Goal: Task Accomplishment & Management: Use online tool/utility

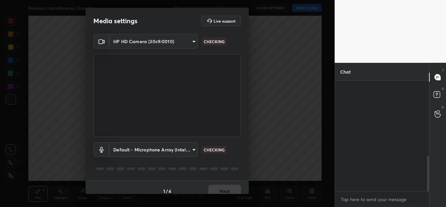
scroll to position [236, 0]
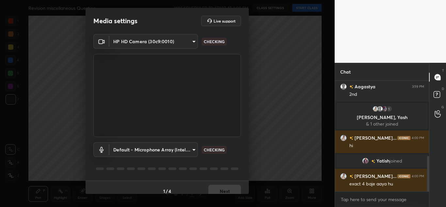
click at [211, 187] on div "1 / 4 Next" at bounding box center [167, 190] width 163 height 21
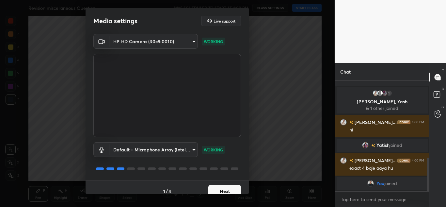
click at [211, 187] on button "Next" at bounding box center [224, 190] width 33 height 13
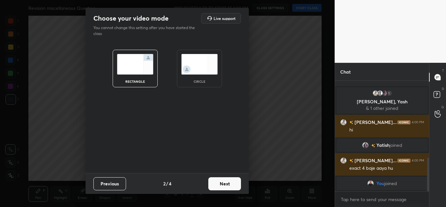
click at [211, 187] on button "Next" at bounding box center [224, 183] width 33 height 13
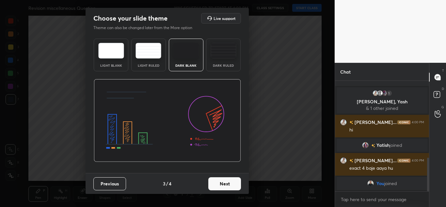
click at [211, 187] on button "Next" at bounding box center [224, 183] width 33 height 13
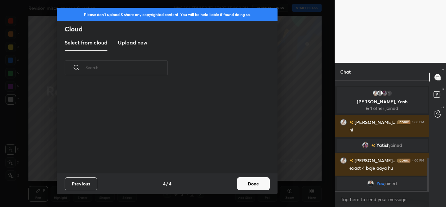
scroll to position [88, 210]
click at [120, 42] on h3 "Upload new" at bounding box center [132, 43] width 29 height 8
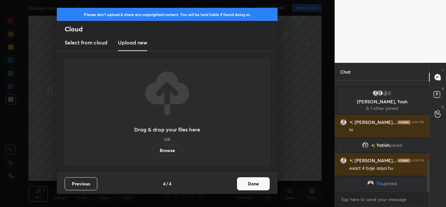
scroll to position [274, 0]
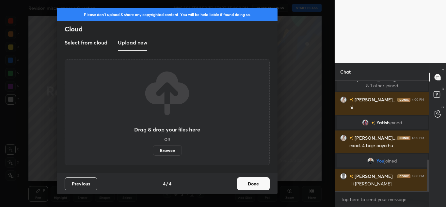
click at [161, 149] on label "Browse" at bounding box center [167, 150] width 29 height 10
click at [153, 149] on input "Browse" at bounding box center [153, 150] width 0 height 10
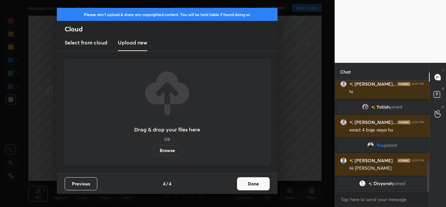
click at [243, 182] on button "Done" at bounding box center [253, 183] width 33 height 13
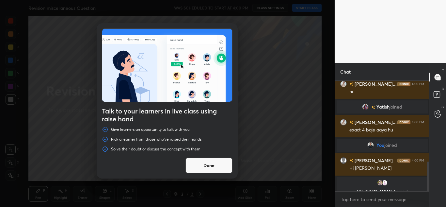
scroll to position [298, 0]
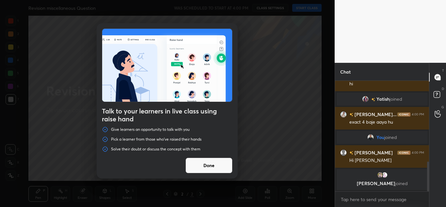
click at [301, 8] on div "Talk to your learners in live class using raise hand Give learners an opportuni…" at bounding box center [167, 103] width 335 height 207
click at [201, 160] on button "Done" at bounding box center [208, 165] width 47 height 16
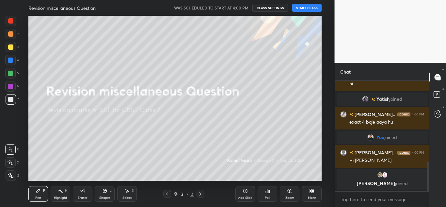
click at [305, 8] on button "START CLASS" at bounding box center [306, 8] width 29 height 8
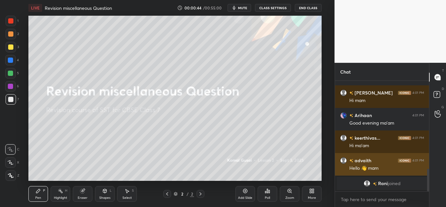
scroll to position [422, 0]
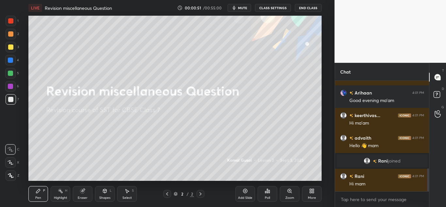
click at [308, 191] on div "More" at bounding box center [312, 194] width 20 height 16
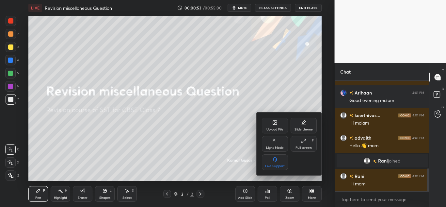
click at [274, 126] on div "Upload File" at bounding box center [275, 126] width 26 height 16
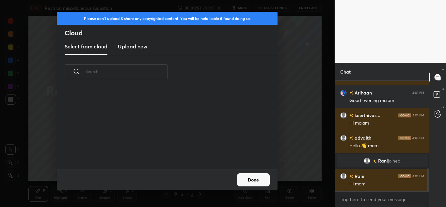
scroll to position [80, 210]
click at [124, 43] on h3 "Upload new" at bounding box center [132, 46] width 29 height 8
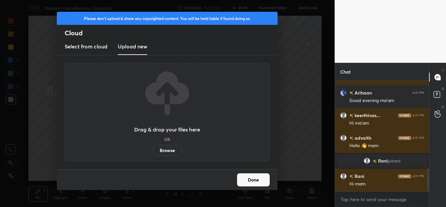
click at [167, 147] on label "Browse" at bounding box center [167, 150] width 29 height 10
click at [153, 147] on input "Browse" at bounding box center [153, 150] width 0 height 10
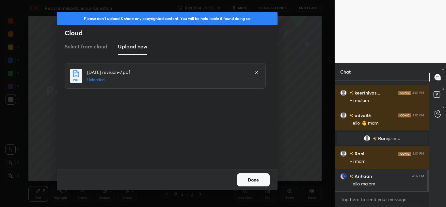
click at [258, 174] on button "Done" at bounding box center [253, 179] width 33 height 13
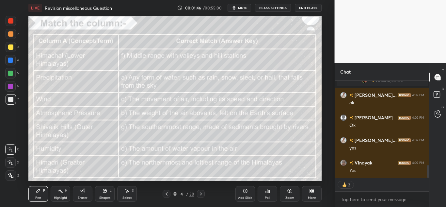
scroll to position [662, 0]
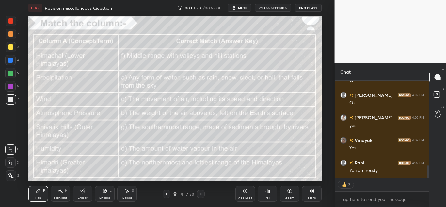
click at [8, 177] on icon at bounding box center [11, 175] width 6 height 5
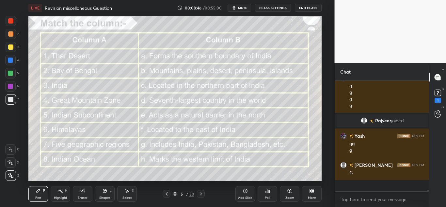
scroll to position [2, 2]
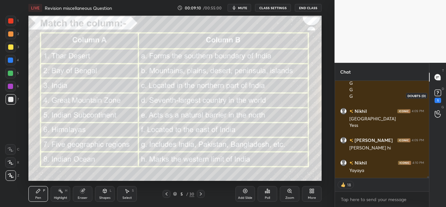
click at [442, 93] on icon at bounding box center [438, 93] width 10 height 10
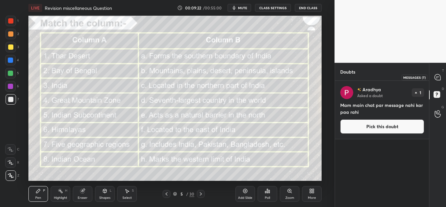
click at [439, 80] on icon at bounding box center [438, 77] width 6 height 6
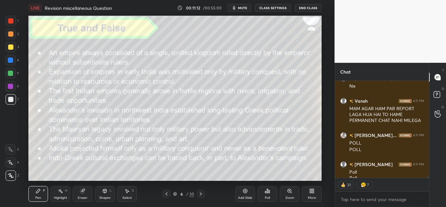
scroll to position [6254, 0]
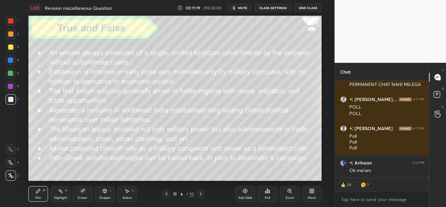
click at [273, 192] on div "Poll" at bounding box center [268, 194] width 20 height 16
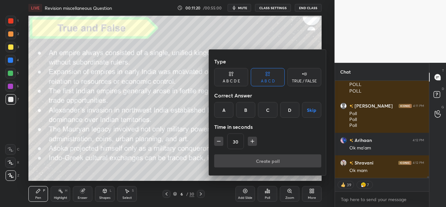
type textarea "x"
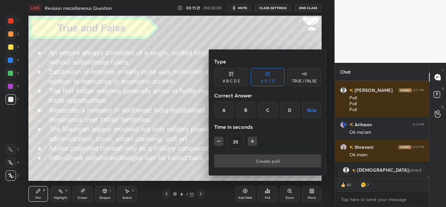
click at [250, 145] on button "button" at bounding box center [252, 140] width 9 height 9
type input "45"
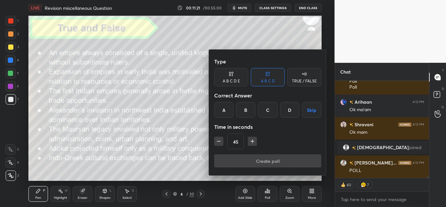
scroll to position [6176, 0]
click at [295, 79] on div "TRUE / FALSE" at bounding box center [304, 81] width 25 height 4
click at [257, 116] on div "False" at bounding box center [268, 110] width 34 height 16
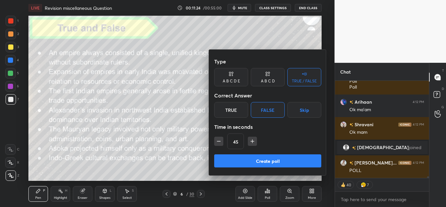
click at [238, 166] on button "Create poll" at bounding box center [267, 160] width 107 height 13
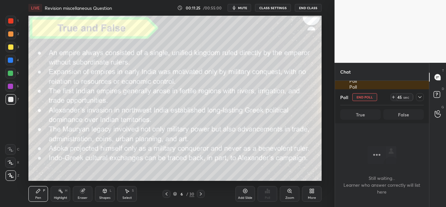
scroll to position [90, 92]
click at [422, 94] on div at bounding box center [420, 97] width 8 height 8
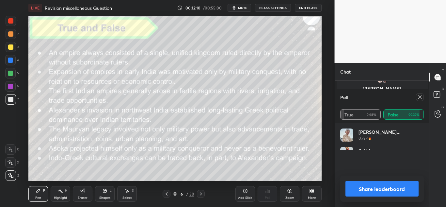
scroll to position [76, 82]
click at [422, 95] on icon at bounding box center [419, 96] width 5 height 5
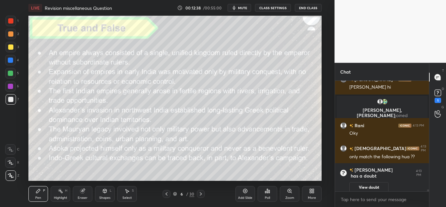
scroll to position [6364, 0]
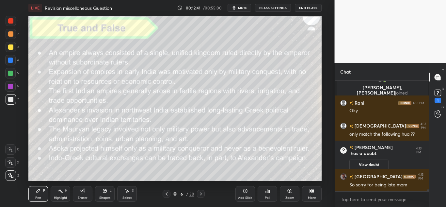
click at [263, 193] on div "Poll" at bounding box center [268, 194] width 20 height 16
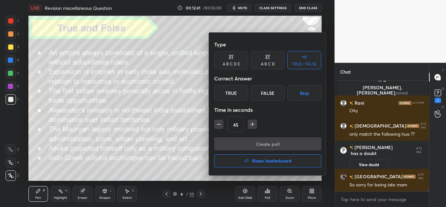
click at [263, 193] on div at bounding box center [223, 103] width 446 height 207
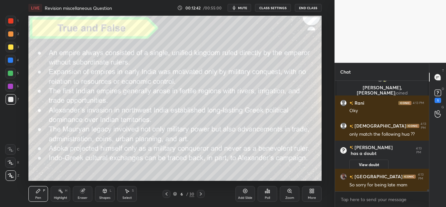
click at [270, 201] on div "Poll" at bounding box center [268, 194] width 20 height 16
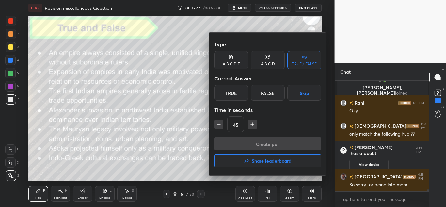
click at [236, 91] on div "True" at bounding box center [231, 93] width 34 height 16
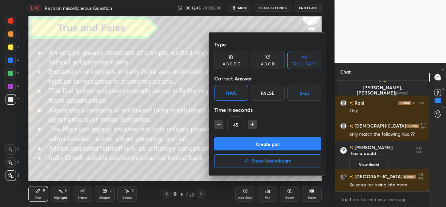
drag, startPoint x: 262, startPoint y: 90, endPoint x: 261, endPoint y: 103, distance: 13.1
click at [261, 103] on div "Type A B C D E A B C D TRUE / FALSE Correct Answer True False Skip Time in seco…" at bounding box center [267, 87] width 107 height 99
click at [263, 97] on div "False" at bounding box center [268, 93] width 34 height 16
click at [251, 139] on button "Create poll" at bounding box center [267, 143] width 107 height 13
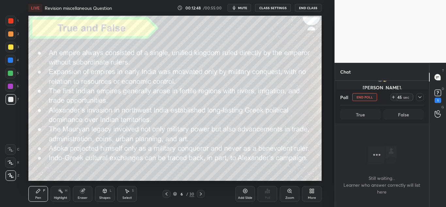
scroll to position [90, 92]
click at [421, 96] on icon at bounding box center [419, 96] width 5 height 5
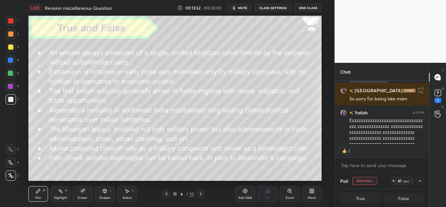
scroll to position [61, 92]
click at [376, 122] on div "Ezzzzzzzzzzzzzzzzzzzzzzzzzzzzzzzzzz zzzzzzzzzzzzzz zzzzzzzzzzzzzz zzzzzzzzzzzzz…" at bounding box center [386, 135] width 75 height 36
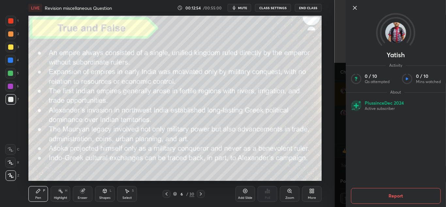
drag, startPoint x: 353, startPoint y: 14, endPoint x: 353, endPoint y: 10, distance: 3.6
click at [353, 10] on div "Yatish Activity 0 / 10 Qs attempted 0 / 10 Mins watched About Plus since Dec 20…" at bounding box center [395, 103] width 100 height 207
click at [353, 10] on icon at bounding box center [355, 8] width 8 height 8
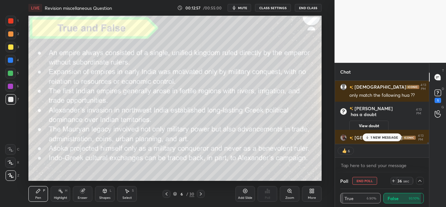
scroll to position [6402, 0]
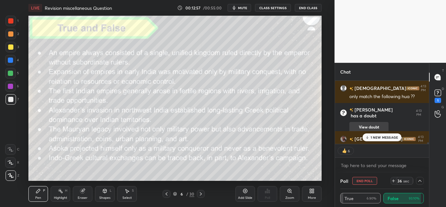
click at [359, 122] on button "View doubt" at bounding box center [368, 127] width 39 height 10
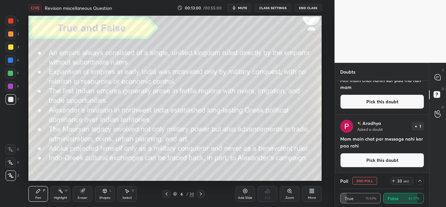
scroll to position [0, 0]
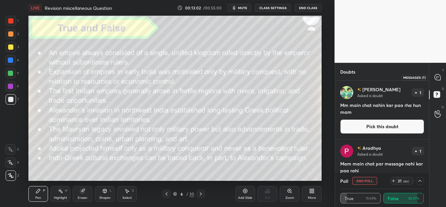
click at [440, 78] on icon at bounding box center [438, 77] width 6 height 6
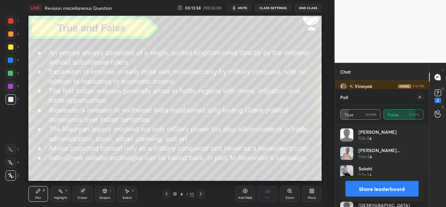
scroll to position [6658, 0]
click at [421, 96] on icon at bounding box center [419, 96] width 3 height 3
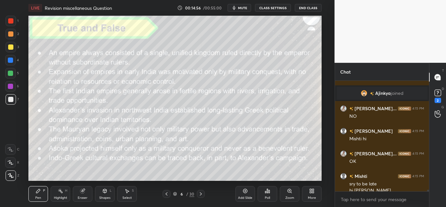
scroll to position [6786, 0]
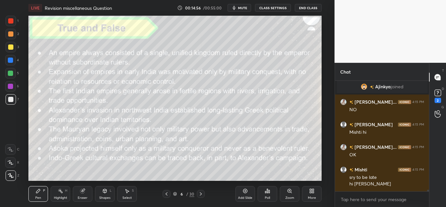
click at [267, 198] on div "Poll" at bounding box center [267, 197] width 5 height 3
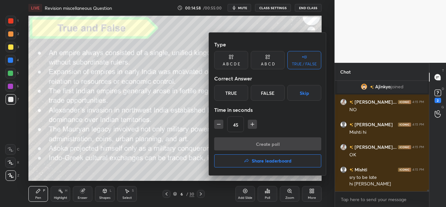
click at [231, 94] on div "True" at bounding box center [231, 93] width 34 height 16
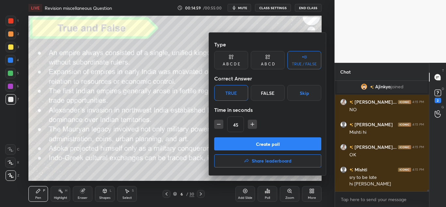
click at [229, 142] on button "Create poll" at bounding box center [267, 143] width 107 height 13
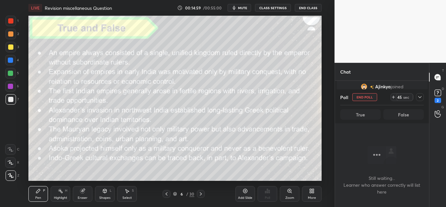
scroll to position [80, 92]
click at [419, 93] on div at bounding box center [420, 97] width 8 height 8
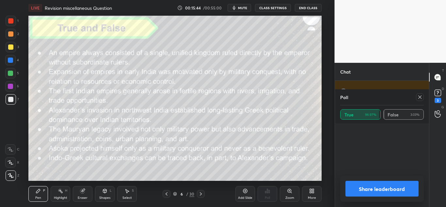
scroll to position [2, 2]
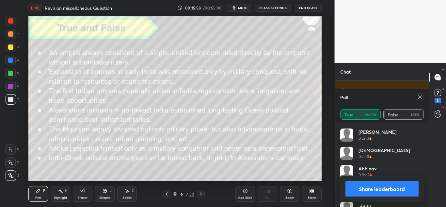
click at [419, 93] on div at bounding box center [420, 97] width 8 height 8
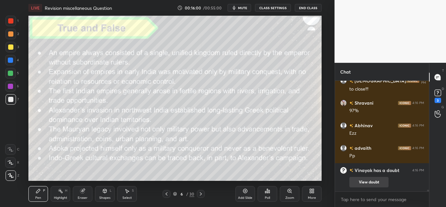
click at [350, 178] on button "View doubt" at bounding box center [368, 182] width 39 height 10
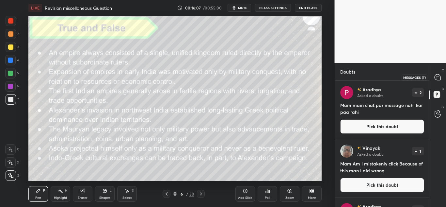
click at [439, 79] on icon at bounding box center [438, 77] width 6 height 6
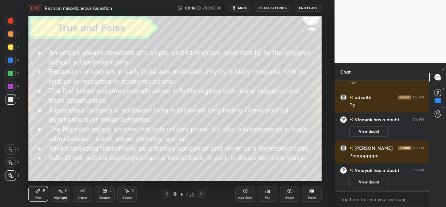
click at [262, 200] on div "Poll" at bounding box center [268, 194] width 20 height 16
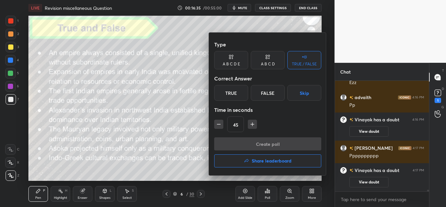
click at [261, 91] on div "False" at bounding box center [268, 93] width 34 height 16
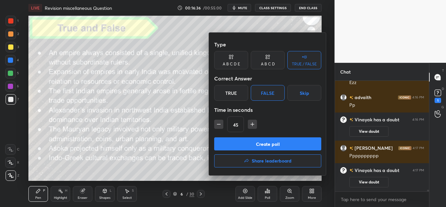
click at [249, 138] on button "Create poll" at bounding box center [267, 143] width 107 height 13
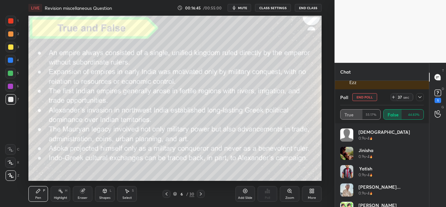
scroll to position [6882, 0]
click at [420, 96] on icon at bounding box center [419, 96] width 5 height 5
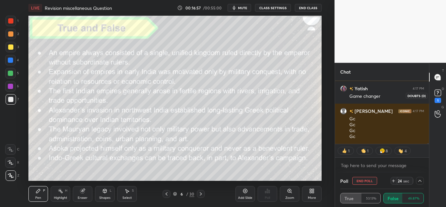
click at [438, 92] on rect at bounding box center [438, 93] width 6 height 6
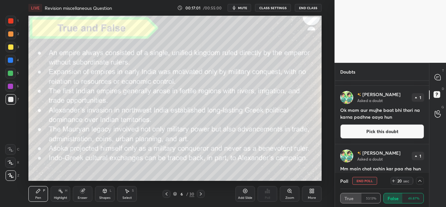
scroll to position [252, 0]
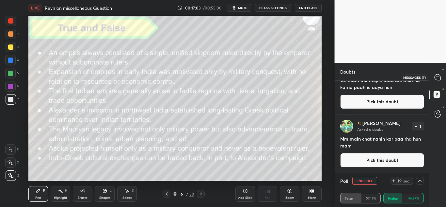
click at [434, 77] on div at bounding box center [437, 77] width 13 height 12
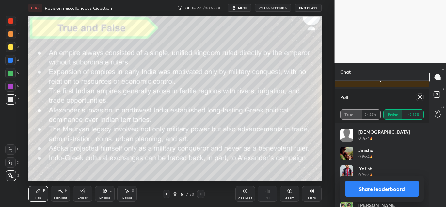
scroll to position [7253, 0]
click at [418, 99] on icon at bounding box center [419, 96] width 5 height 5
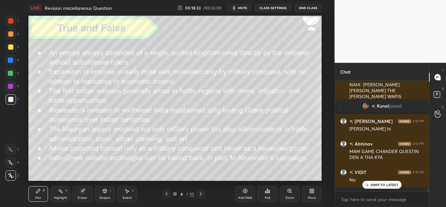
scroll to position [108, 92]
click at [267, 187] on div "Poll" at bounding box center [268, 194] width 20 height 16
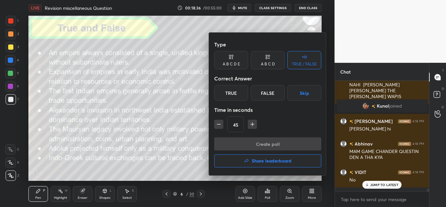
click at [237, 95] on div "True" at bounding box center [231, 93] width 34 height 16
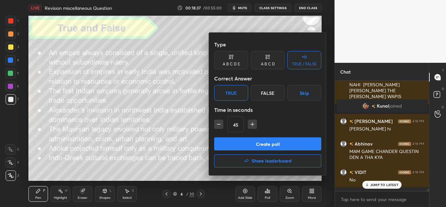
click at [232, 144] on button "Create poll" at bounding box center [267, 143] width 107 height 13
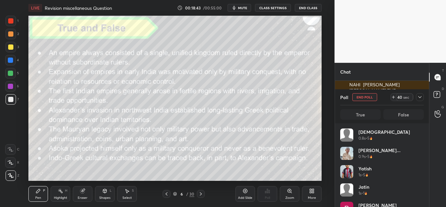
scroll to position [61, 92]
click at [420, 98] on icon at bounding box center [419, 97] width 3 height 2
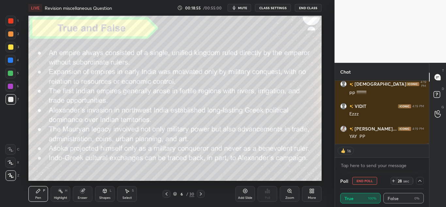
scroll to position [7530, 0]
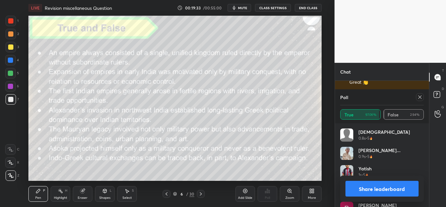
click at [420, 96] on icon at bounding box center [419, 96] width 5 height 5
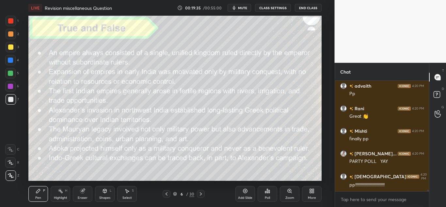
click at [269, 193] on div "Poll" at bounding box center [268, 194] width 20 height 16
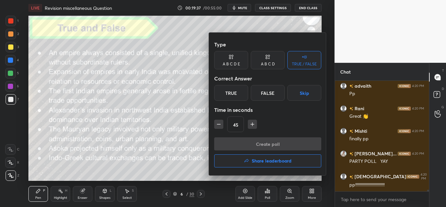
click at [265, 99] on div "False" at bounding box center [268, 93] width 34 height 16
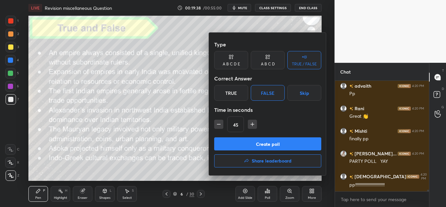
click at [246, 143] on button "Create poll" at bounding box center [267, 143] width 107 height 13
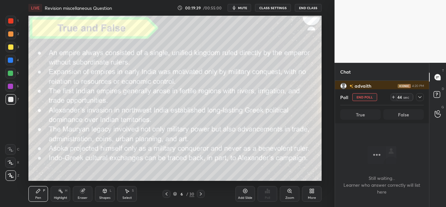
click at [420, 100] on div at bounding box center [420, 97] width 8 height 8
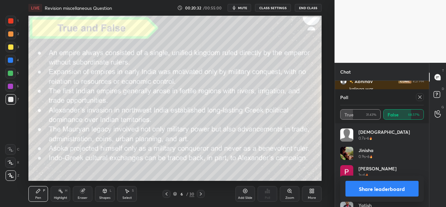
click at [419, 96] on icon at bounding box center [419, 96] width 3 height 3
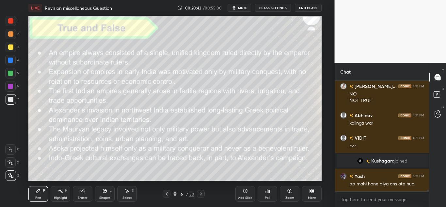
click at [265, 192] on icon at bounding box center [265, 192] width 1 height 2
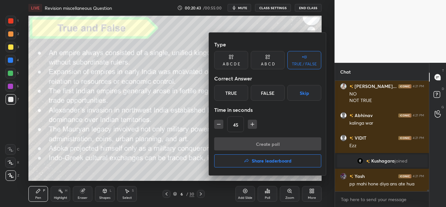
click at [232, 97] on div "True" at bounding box center [231, 93] width 34 height 16
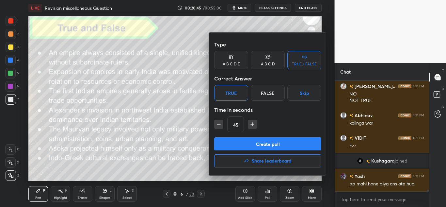
click at [246, 141] on button "Create poll" at bounding box center [267, 143] width 107 height 13
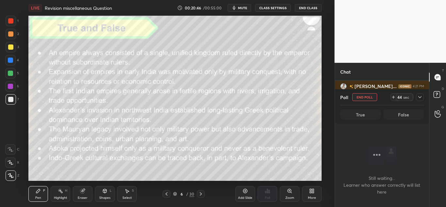
click at [417, 98] on div at bounding box center [420, 97] width 8 height 8
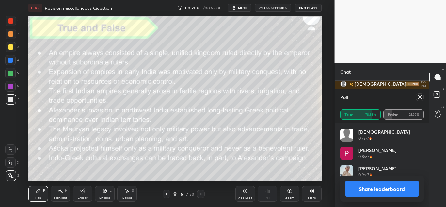
scroll to position [2, 2]
click at [418, 98] on icon at bounding box center [419, 96] width 5 height 5
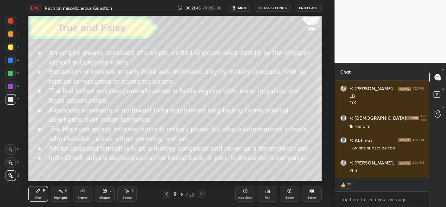
scroll to position [7863, 0]
click at [268, 191] on icon at bounding box center [267, 190] width 5 height 5
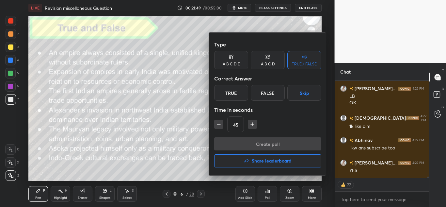
click at [268, 160] on h4 "Share leaderboard" at bounding box center [272, 160] width 40 height 5
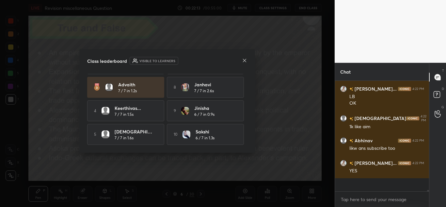
scroll to position [7849, 0]
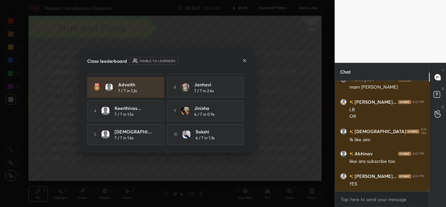
click at [247, 60] on icon at bounding box center [244, 60] width 5 height 5
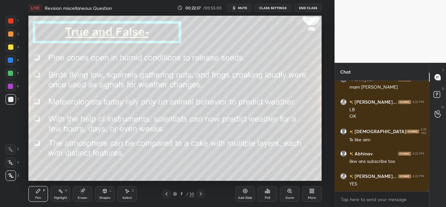
scroll to position [7877, 0]
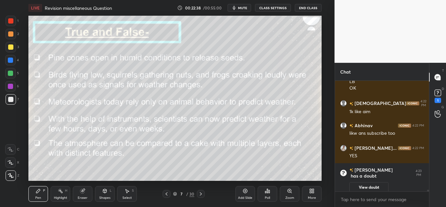
click at [266, 187] on div "Poll" at bounding box center [268, 194] width 20 height 16
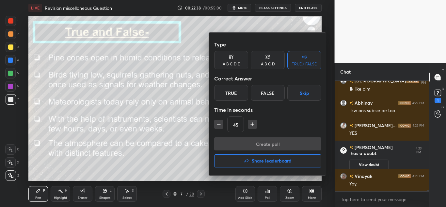
scroll to position [7827, 0]
click at [254, 91] on div "False" at bounding box center [268, 93] width 34 height 16
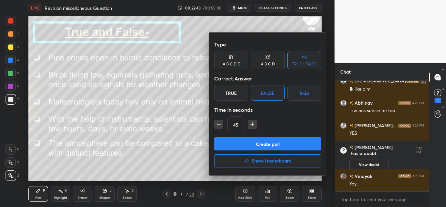
click at [240, 142] on button "Create poll" at bounding box center [267, 143] width 107 height 13
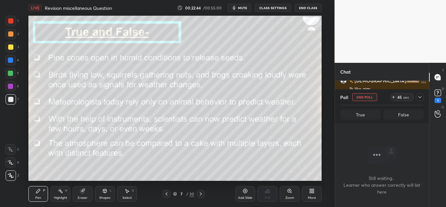
scroll to position [90, 92]
click at [420, 98] on icon at bounding box center [419, 96] width 5 height 5
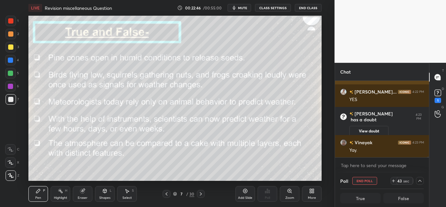
scroll to position [0, 2]
click at [375, 126] on button "View doubt" at bounding box center [368, 131] width 39 height 10
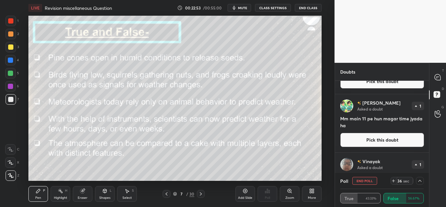
scroll to position [40, 0]
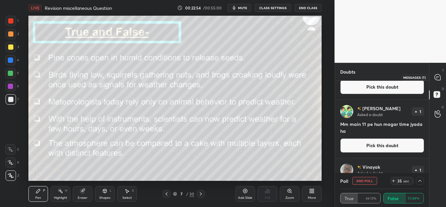
click at [440, 75] on icon at bounding box center [438, 77] width 6 height 6
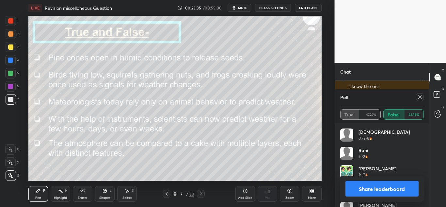
scroll to position [8101, 0]
click at [419, 97] on icon at bounding box center [419, 96] width 5 height 5
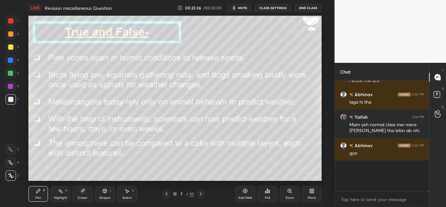
scroll to position [2, 2]
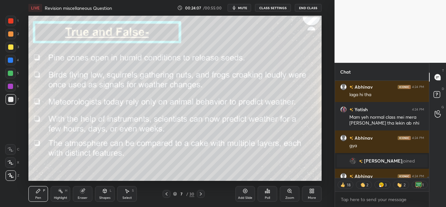
click at [270, 194] on div "Poll" at bounding box center [268, 194] width 20 height 16
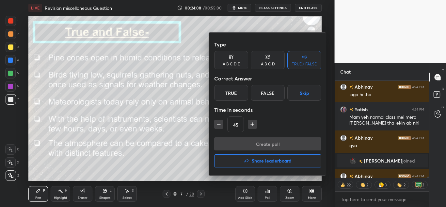
click at [239, 94] on div "True" at bounding box center [231, 93] width 34 height 16
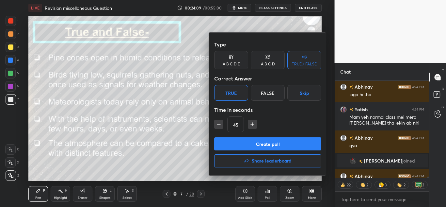
click at [231, 143] on button "Create poll" at bounding box center [267, 143] width 107 height 13
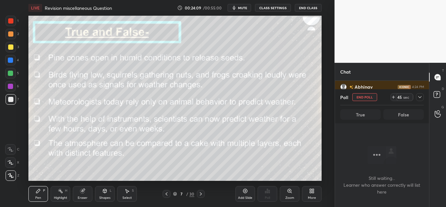
scroll to position [65, 92]
click at [417, 97] on icon at bounding box center [419, 96] width 5 height 5
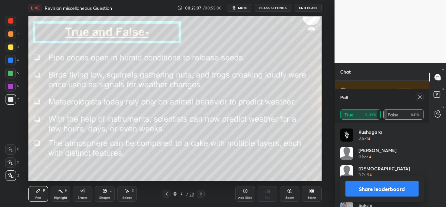
scroll to position [8303, 0]
click at [420, 96] on icon at bounding box center [419, 96] width 5 height 5
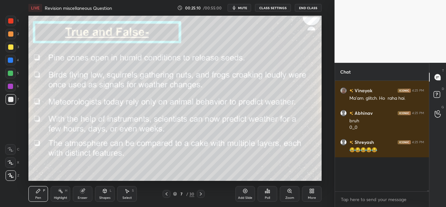
scroll to position [88, 92]
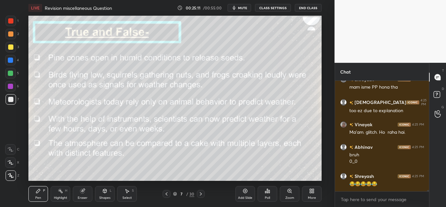
click at [270, 189] on div "Poll" at bounding box center [268, 194] width 20 height 16
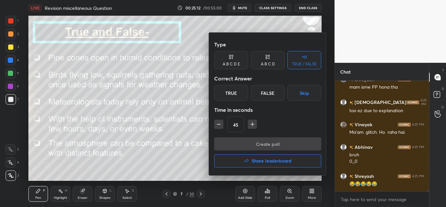
click at [260, 92] on div "False" at bounding box center [268, 93] width 34 height 16
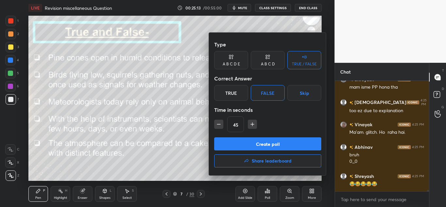
click at [245, 140] on button "Create poll" at bounding box center [267, 143] width 107 height 13
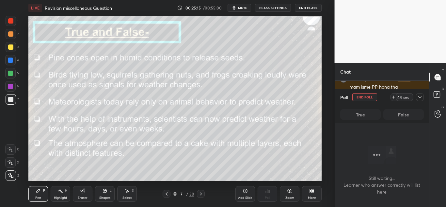
click at [419, 98] on icon at bounding box center [419, 96] width 5 height 5
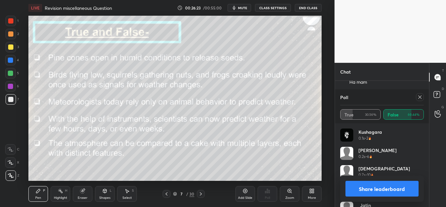
scroll to position [8596, 0]
click at [416, 95] on div at bounding box center [420, 97] width 8 height 8
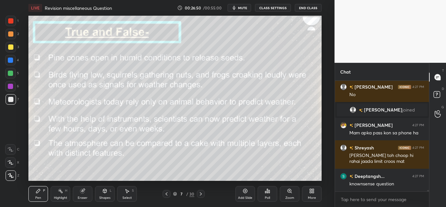
scroll to position [8460, 0]
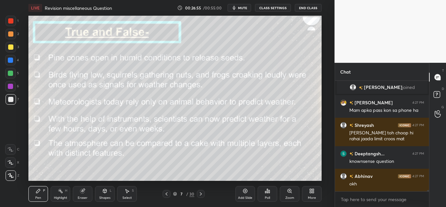
click at [274, 197] on div "Poll" at bounding box center [268, 194] width 20 height 16
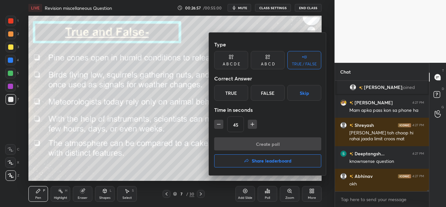
click at [233, 98] on div "True" at bounding box center [231, 93] width 34 height 16
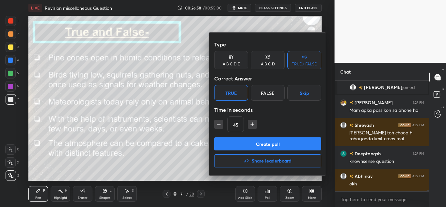
click at [228, 143] on button "Create poll" at bounding box center [267, 143] width 107 height 13
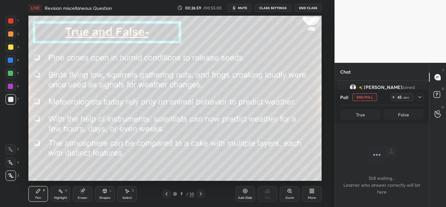
scroll to position [90, 92]
click at [422, 96] on icon at bounding box center [419, 96] width 5 height 5
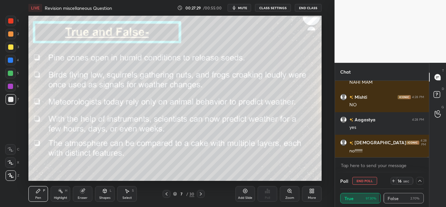
scroll to position [8957, 0]
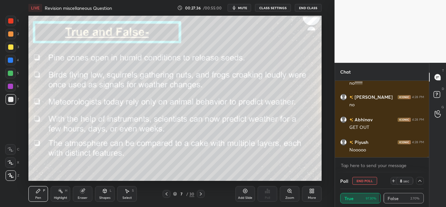
click at [359, 181] on button "End Poll" at bounding box center [364, 181] width 25 height 8
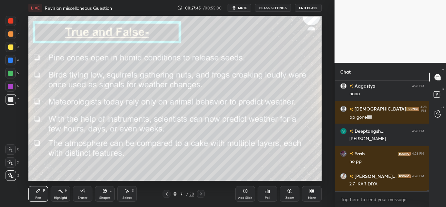
click at [262, 194] on div "Poll" at bounding box center [268, 194] width 20 height 16
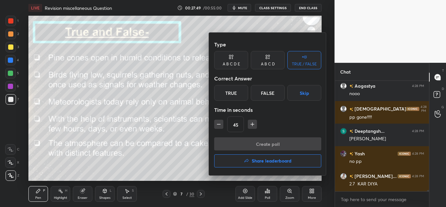
click at [223, 94] on div "True" at bounding box center [231, 93] width 34 height 16
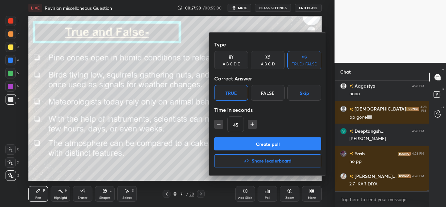
click at [232, 142] on button "Create poll" at bounding box center [267, 143] width 107 height 13
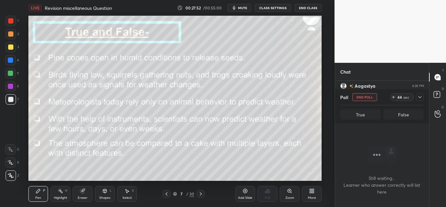
click at [420, 93] on div at bounding box center [420, 97] width 8 height 8
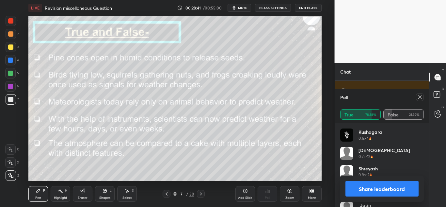
scroll to position [9436, 0]
click at [422, 98] on icon at bounding box center [419, 96] width 5 height 5
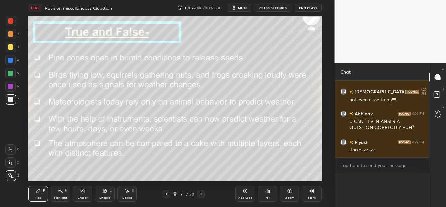
scroll to position [2, 2]
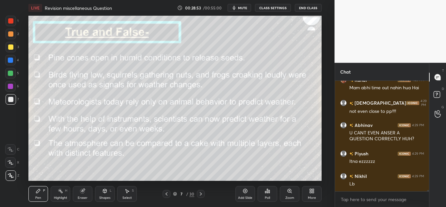
click at [270, 191] on div "Poll" at bounding box center [268, 194] width 20 height 16
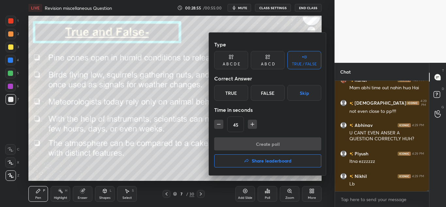
click at [250, 163] on button "Share leaderboard" at bounding box center [267, 160] width 107 height 13
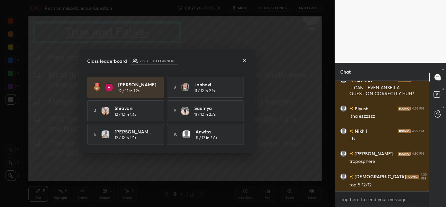
click at [242, 58] on icon at bounding box center [244, 60] width 5 height 5
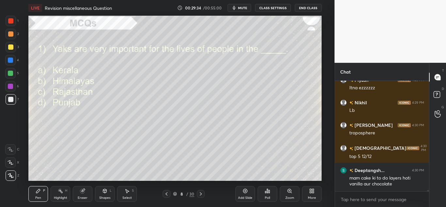
click at [263, 189] on div "Poll" at bounding box center [268, 194] width 20 height 16
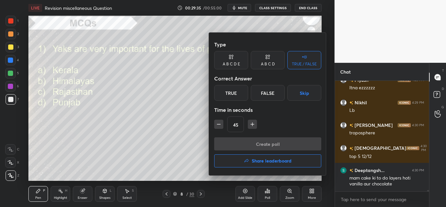
scroll to position [9520, 0]
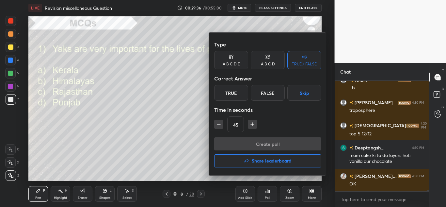
click at [269, 65] on div "A B C D" at bounding box center [268, 64] width 14 height 4
click at [237, 96] on div "B" at bounding box center [245, 93] width 19 height 16
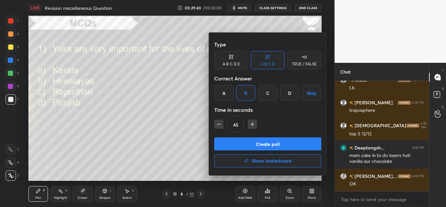
click at [230, 144] on button "Create poll" at bounding box center [267, 143] width 107 height 13
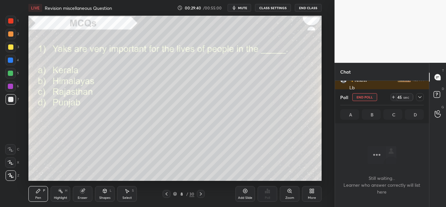
scroll to position [90, 92]
click at [420, 95] on icon at bounding box center [419, 96] width 5 height 5
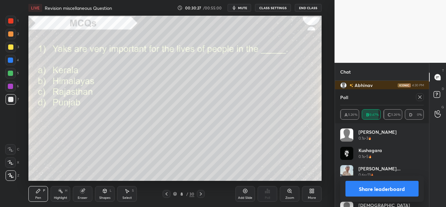
scroll to position [9743, 0]
click at [417, 96] on icon at bounding box center [419, 96] width 5 height 5
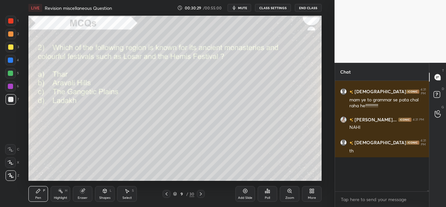
scroll to position [2, 2]
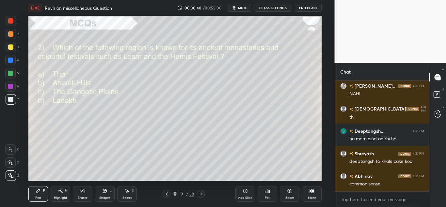
click at [269, 192] on icon at bounding box center [269, 191] width 1 height 3
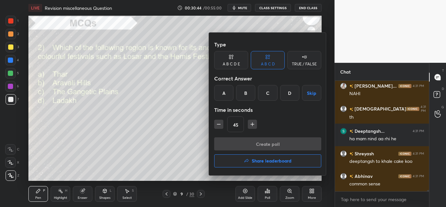
click at [283, 94] on div "D" at bounding box center [289, 93] width 19 height 16
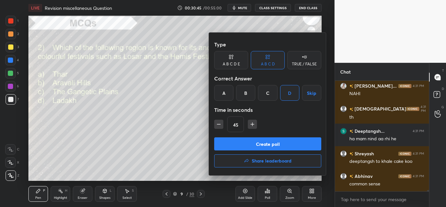
click at [257, 146] on button "Create poll" at bounding box center [267, 143] width 107 height 13
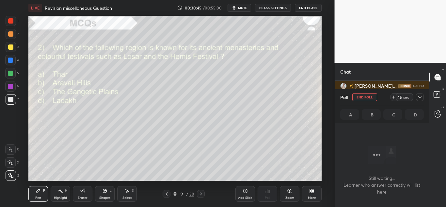
scroll to position [90, 92]
click at [418, 96] on icon at bounding box center [419, 96] width 5 height 5
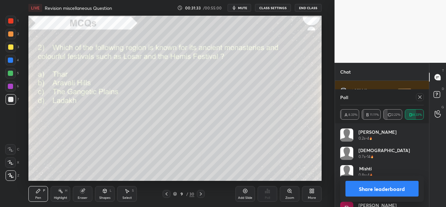
scroll to position [10067, 0]
click at [423, 99] on div at bounding box center [420, 97] width 8 height 8
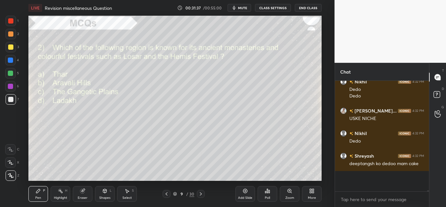
scroll to position [10033, 0]
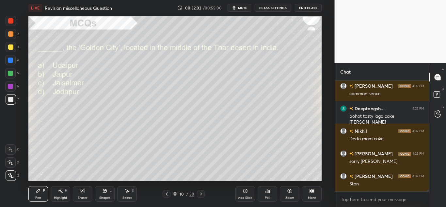
click at [263, 196] on div "Poll" at bounding box center [268, 194] width 20 height 16
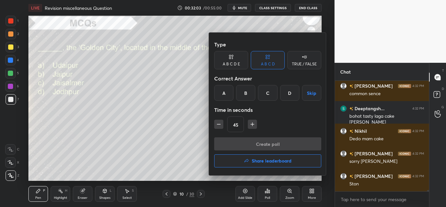
click at [273, 94] on div "C" at bounding box center [267, 93] width 19 height 16
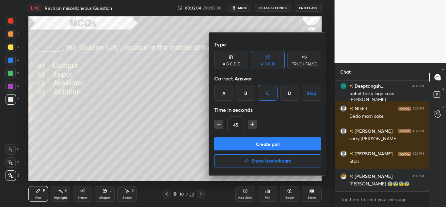
click at [248, 142] on button "Create poll" at bounding box center [267, 143] width 107 height 13
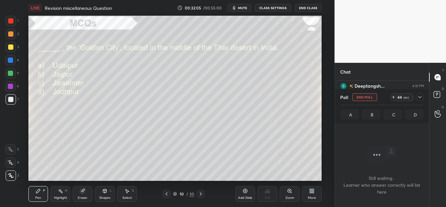
click at [422, 93] on div at bounding box center [420, 97] width 8 height 8
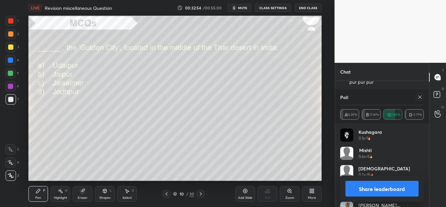
scroll to position [10445, 0]
click at [421, 96] on icon at bounding box center [419, 96] width 5 height 5
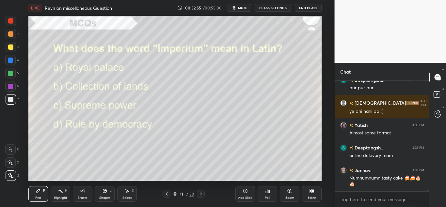
scroll to position [124, 92]
click at [271, 194] on div "Poll" at bounding box center [268, 194] width 20 height 16
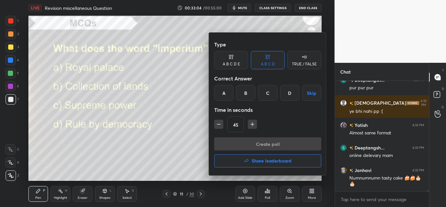
scroll to position [10433, 0]
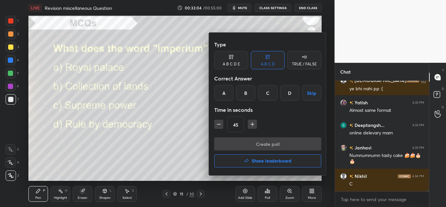
click at [272, 98] on div "C" at bounding box center [267, 93] width 19 height 16
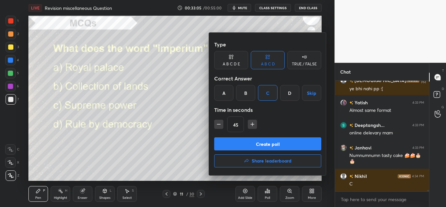
scroll to position [10449, 0]
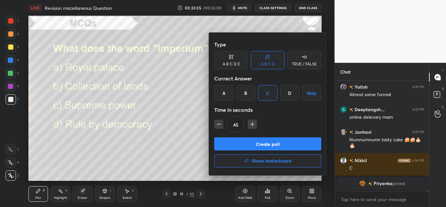
click at [256, 145] on button "Create poll" at bounding box center [267, 143] width 107 height 13
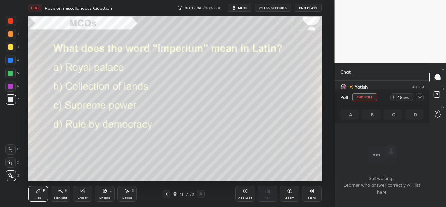
scroll to position [90, 92]
click at [418, 100] on div at bounding box center [420, 97] width 8 height 8
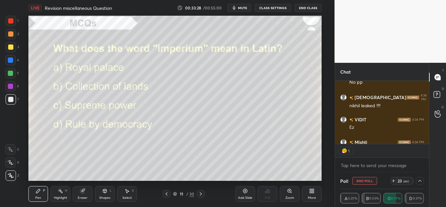
scroll to position [61, 92]
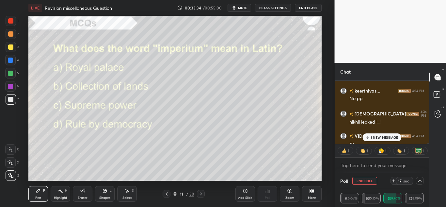
click at [374, 136] on p "1 NEW MESSAGE" at bounding box center [385, 137] width 28 height 4
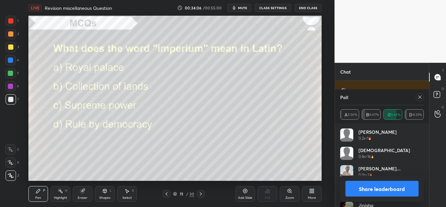
scroll to position [10134, 0]
click at [417, 99] on icon at bounding box center [419, 96] width 5 height 5
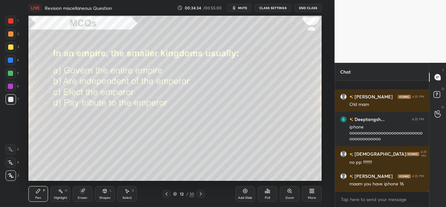
scroll to position [10179, 0]
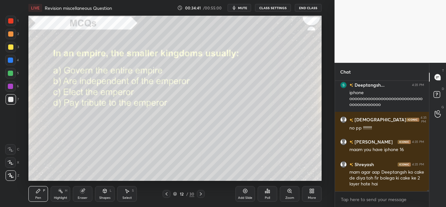
click at [274, 194] on div "Poll" at bounding box center [268, 194] width 20 height 16
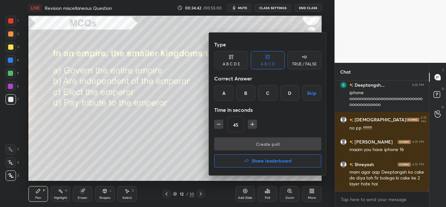
click at [288, 90] on div "D" at bounding box center [289, 93] width 19 height 16
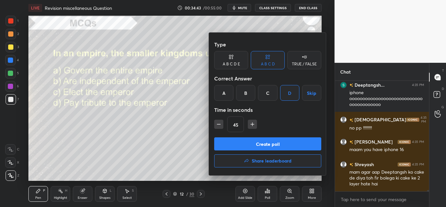
click at [265, 140] on button "Create poll" at bounding box center [267, 143] width 107 height 13
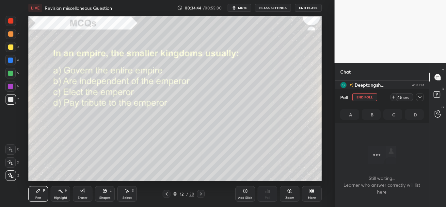
scroll to position [90, 92]
click at [418, 97] on icon at bounding box center [419, 96] width 5 height 5
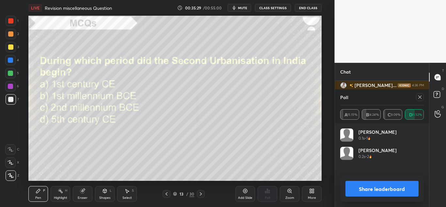
scroll to position [10366, 0]
click at [420, 100] on div at bounding box center [420, 97] width 8 height 8
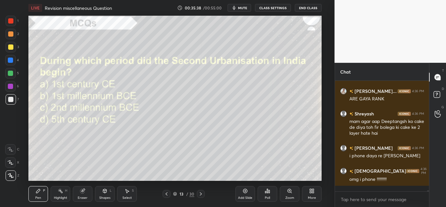
scroll to position [10332, 0]
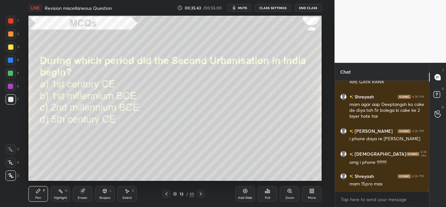
click at [262, 195] on div "Poll" at bounding box center [268, 194] width 20 height 16
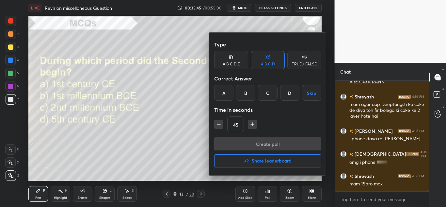
click at [245, 91] on div "B" at bounding box center [245, 93] width 19 height 16
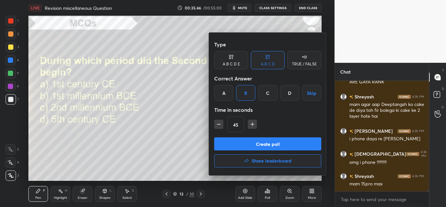
click at [234, 142] on button "Create poll" at bounding box center [267, 143] width 107 height 13
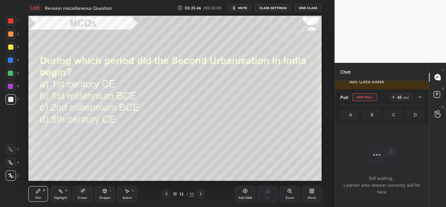
scroll to position [74, 92]
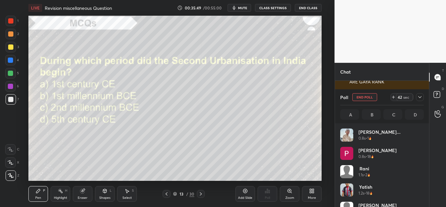
click at [420, 96] on icon at bounding box center [419, 96] width 5 height 5
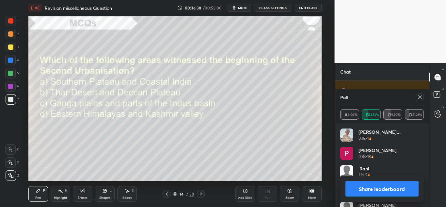
click at [417, 95] on div at bounding box center [420, 97] width 8 height 8
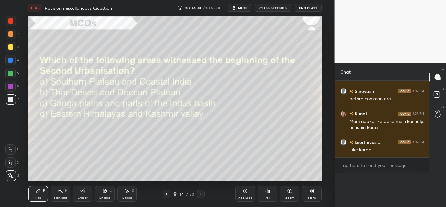
scroll to position [17, 82]
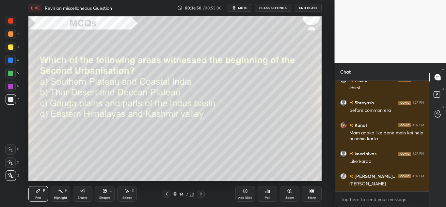
click at [271, 193] on div "Poll" at bounding box center [268, 194] width 20 height 16
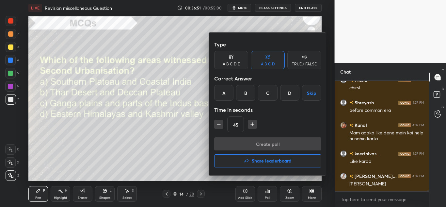
click at [266, 90] on div "C" at bounding box center [267, 93] width 19 height 16
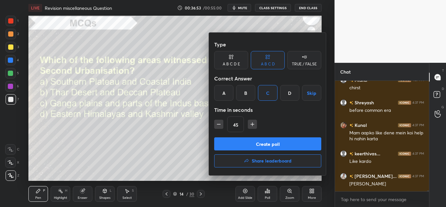
click at [242, 137] on button "Create poll" at bounding box center [267, 143] width 107 height 13
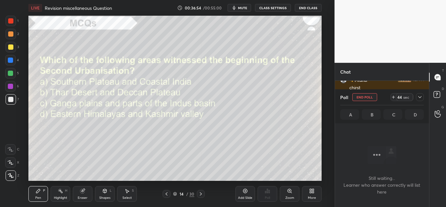
click at [421, 97] on icon at bounding box center [419, 97] width 3 height 2
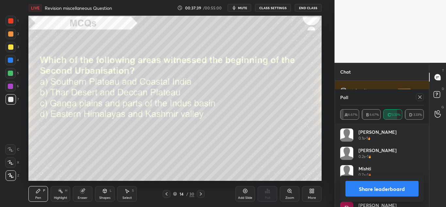
scroll to position [10993, 0]
click at [421, 101] on div "Poll" at bounding box center [382, 97] width 84 height 16
click at [421, 99] on icon at bounding box center [419, 96] width 5 height 5
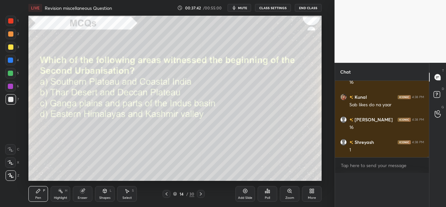
scroll to position [11028, 0]
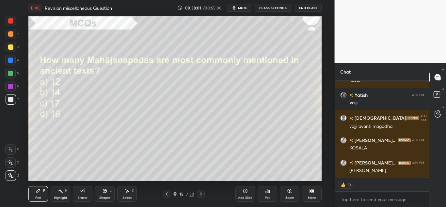
type textarea "x"
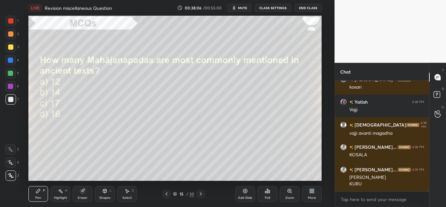
click at [270, 194] on div "Poll" at bounding box center [268, 194] width 20 height 16
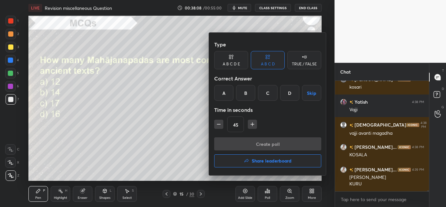
click at [287, 91] on div "D" at bounding box center [289, 93] width 19 height 16
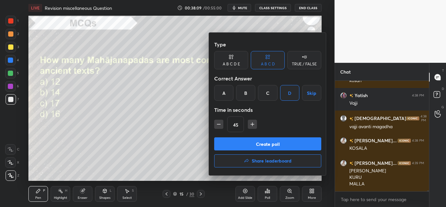
click at [219, 123] on icon "button" at bounding box center [219, 124] width 7 height 7
type input "15"
click at [227, 146] on button "Create poll" at bounding box center [267, 143] width 107 height 13
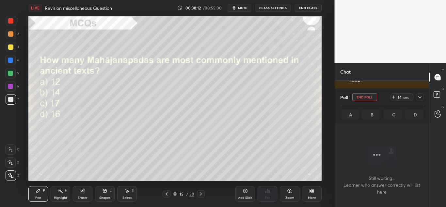
click at [417, 99] on div at bounding box center [420, 97] width 8 height 8
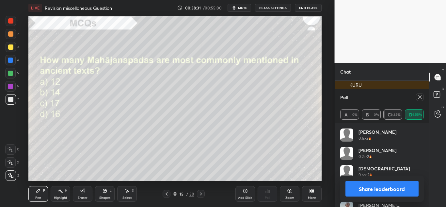
click at [421, 96] on icon at bounding box center [419, 96] width 5 height 5
type textarea "x"
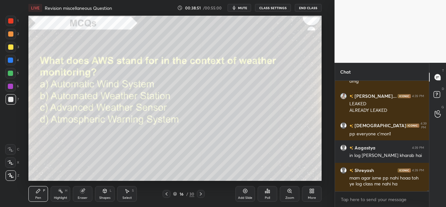
click at [268, 191] on icon at bounding box center [267, 191] width 1 height 4
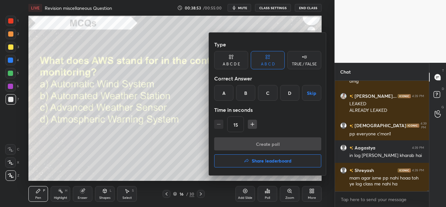
click at [239, 91] on div "B" at bounding box center [245, 93] width 19 height 16
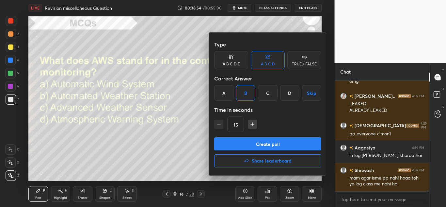
click at [248, 122] on button "button" at bounding box center [252, 124] width 9 height 9
type input "30"
click at [235, 137] on button "Create poll" at bounding box center [267, 143] width 107 height 13
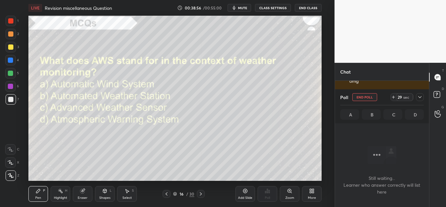
click at [417, 96] on icon at bounding box center [419, 96] width 5 height 5
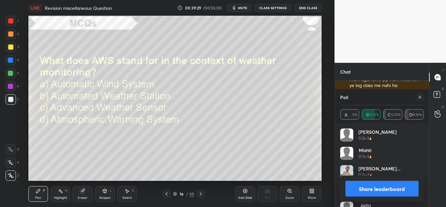
click at [418, 97] on icon at bounding box center [419, 96] width 5 height 5
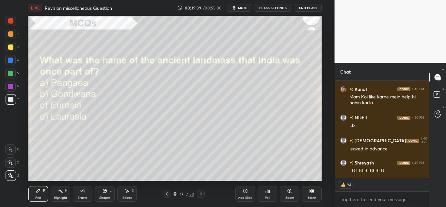
click at [272, 193] on div "Poll" at bounding box center [268, 194] width 20 height 16
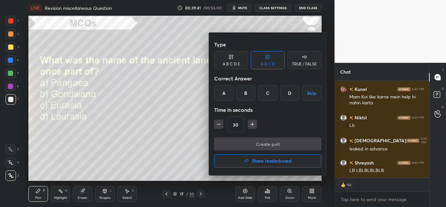
click at [246, 92] on div "B" at bounding box center [245, 93] width 19 height 16
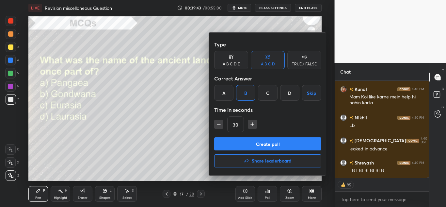
click at [229, 142] on button "Create poll" at bounding box center [267, 143] width 107 height 13
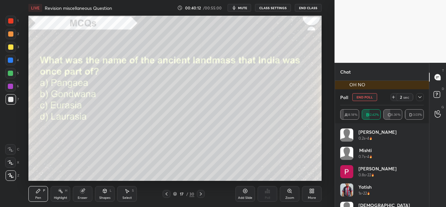
scroll to position [11682, 0]
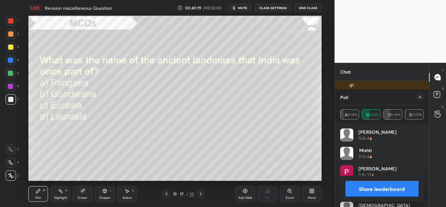
click at [417, 99] on icon at bounding box center [419, 96] width 5 height 5
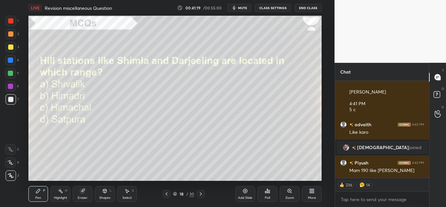
scroll to position [11455, 0]
click at [269, 193] on icon at bounding box center [267, 190] width 5 height 5
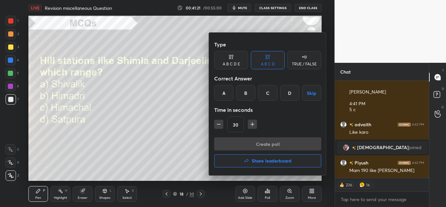
click at [267, 87] on div "C" at bounding box center [267, 93] width 19 height 16
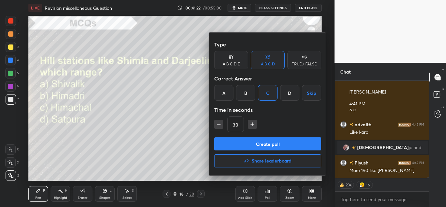
click at [249, 141] on button "Create poll" at bounding box center [267, 143] width 107 height 13
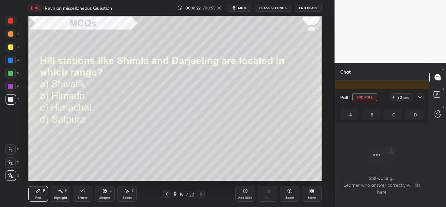
scroll to position [90, 92]
click at [419, 101] on div at bounding box center [420, 97] width 8 height 8
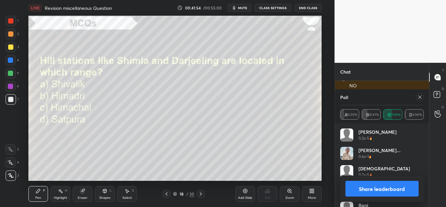
scroll to position [11713, 0]
click at [417, 99] on div at bounding box center [420, 97] width 8 height 8
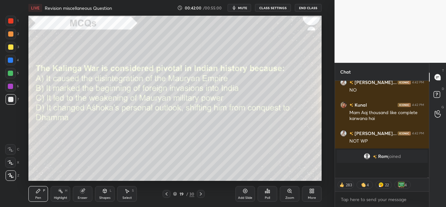
scroll to position [11680, 0]
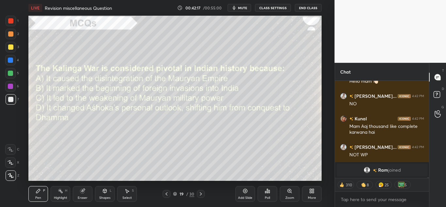
drag, startPoint x: 267, startPoint y: 184, endPoint x: 267, endPoint y: 188, distance: 4.9
click at [267, 188] on div "Poll" at bounding box center [268, 193] width 20 height 37
click at [267, 188] on icon at bounding box center [267, 190] width 5 height 5
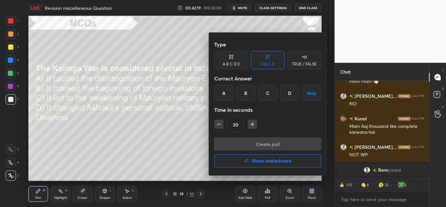
click at [285, 95] on div "D" at bounding box center [289, 93] width 19 height 16
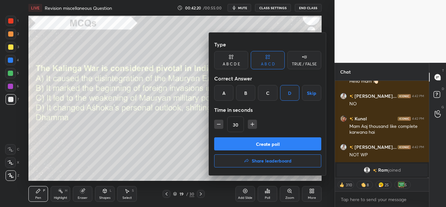
click at [259, 138] on button "Create poll" at bounding box center [267, 143] width 107 height 13
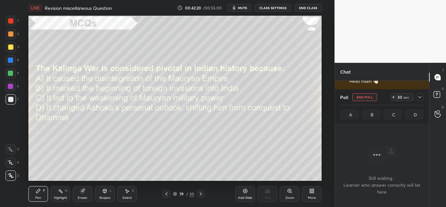
scroll to position [104, 92]
click at [419, 100] on div at bounding box center [420, 97] width 8 height 8
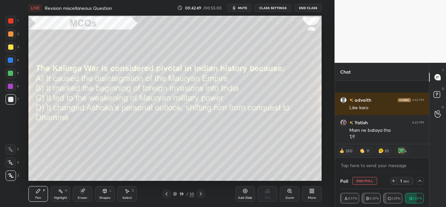
scroll to position [11959, 0]
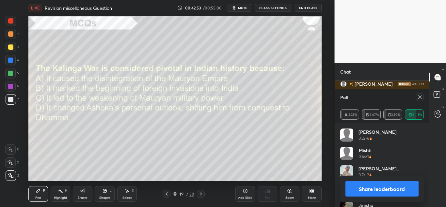
click at [421, 95] on icon at bounding box center [419, 96] width 5 height 5
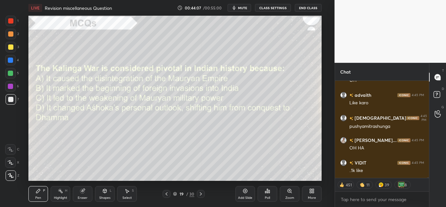
scroll to position [12430, 0]
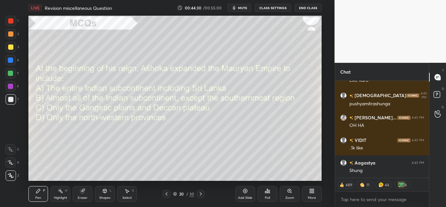
click at [262, 197] on div "Poll" at bounding box center [268, 194] width 20 height 16
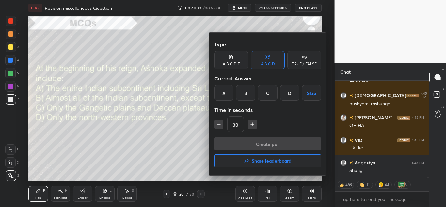
click at [247, 98] on div "B" at bounding box center [245, 93] width 19 height 16
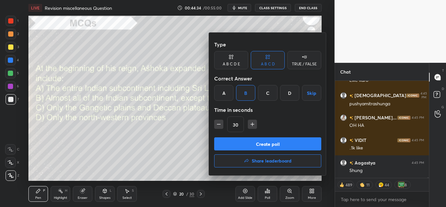
click at [233, 142] on button "Create poll" at bounding box center [267, 143] width 107 height 13
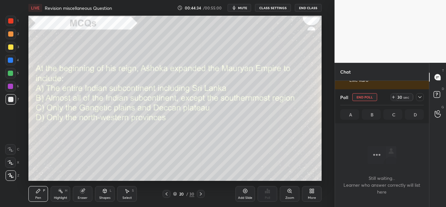
scroll to position [90, 92]
click at [416, 95] on div at bounding box center [420, 97] width 8 height 8
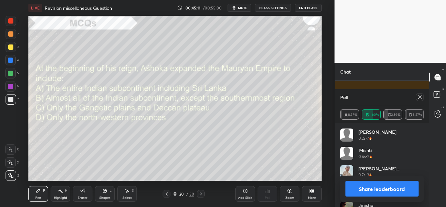
scroll to position [12280, 0]
click at [418, 97] on icon at bounding box center [419, 96] width 5 height 5
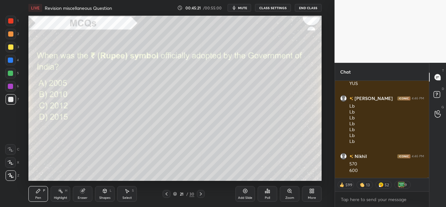
scroll to position [12275, 0]
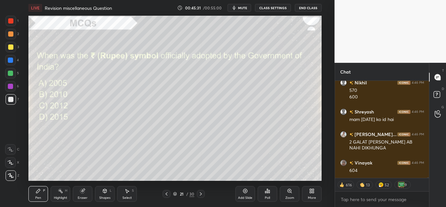
click at [273, 197] on div "Poll" at bounding box center [268, 194] width 20 height 16
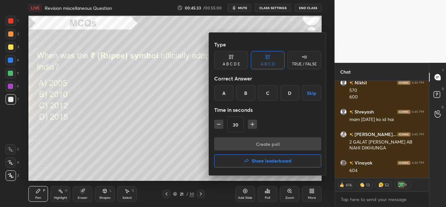
click at [248, 94] on div "B" at bounding box center [245, 93] width 19 height 16
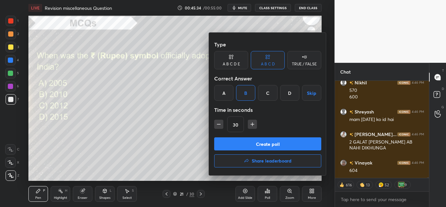
click at [241, 143] on button "Create poll" at bounding box center [267, 143] width 107 height 13
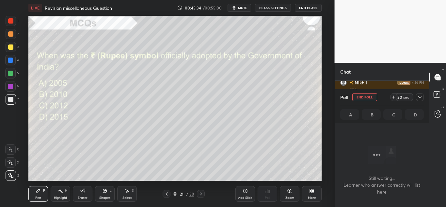
scroll to position [90, 92]
click at [420, 97] on icon at bounding box center [419, 96] width 5 height 5
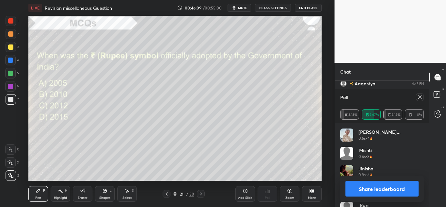
click at [420, 100] on div at bounding box center [420, 97] width 8 height 8
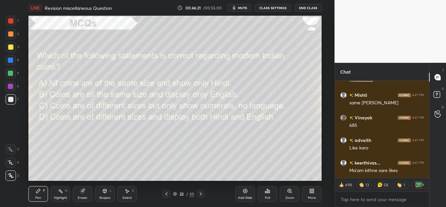
click at [273, 187] on div "Poll" at bounding box center [268, 194] width 20 height 16
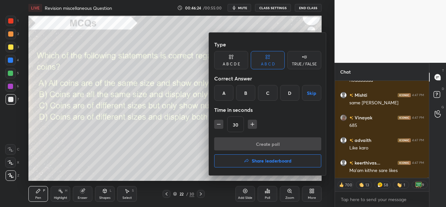
click at [192, 122] on div at bounding box center [223, 103] width 446 height 207
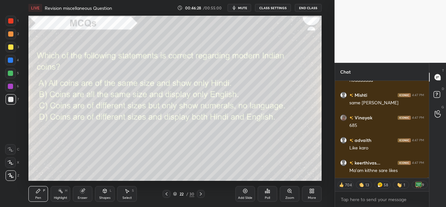
click at [262, 189] on div "Poll" at bounding box center [268, 194] width 20 height 16
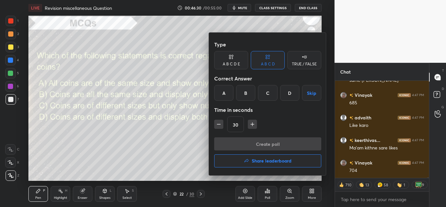
drag, startPoint x: 290, startPoint y: 91, endPoint x: 257, endPoint y: 139, distance: 58.8
click at [257, 139] on div "Type A B C D E A B C D TRUE / FALSE Correct Answer A B C D Skip Time in seconds…" at bounding box center [268, 104] width 118 height 142
click at [257, 139] on div "Create poll Share leaderboard" at bounding box center [267, 153] width 107 height 33
click at [275, 142] on div "Create poll Share leaderboard" at bounding box center [267, 153] width 107 height 33
click at [287, 91] on div "D" at bounding box center [289, 93] width 19 height 16
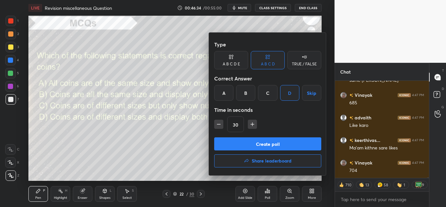
click at [270, 139] on button "Create poll" at bounding box center [267, 143] width 107 height 13
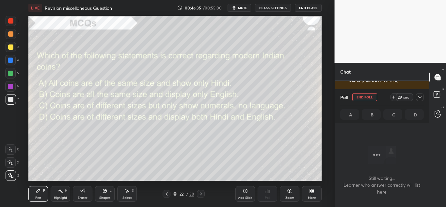
click at [419, 96] on icon at bounding box center [419, 96] width 5 height 5
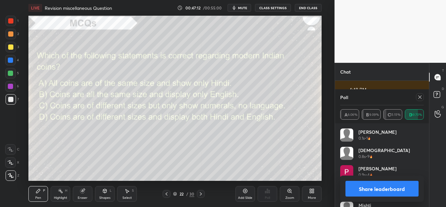
scroll to position [13132, 0]
click at [419, 98] on icon at bounding box center [419, 96] width 3 height 3
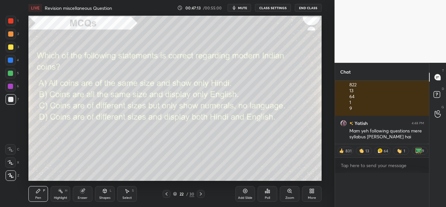
scroll to position [110, 92]
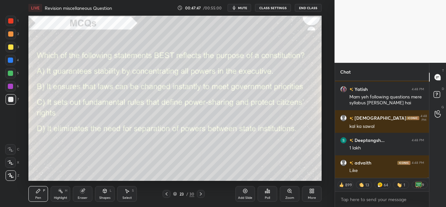
click at [262, 196] on div "Poll" at bounding box center [268, 194] width 20 height 16
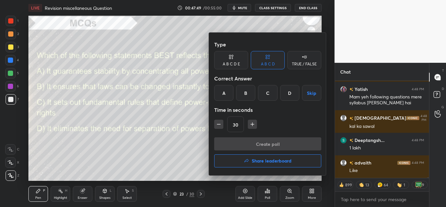
click at [260, 95] on div "C" at bounding box center [267, 93] width 19 height 16
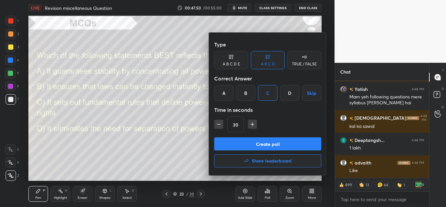
click at [259, 140] on button "Create poll" at bounding box center [267, 143] width 107 height 13
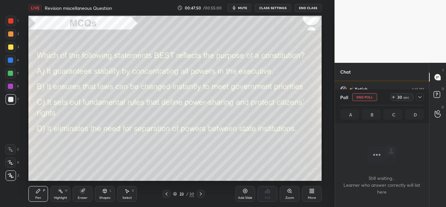
scroll to position [75, 92]
click at [421, 98] on icon at bounding box center [419, 96] width 5 height 5
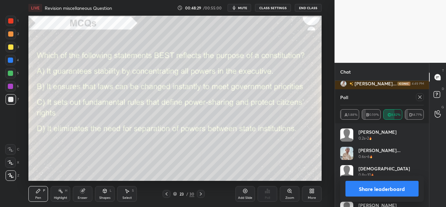
scroll to position [13415, 0]
click at [422, 96] on icon at bounding box center [419, 96] width 5 height 5
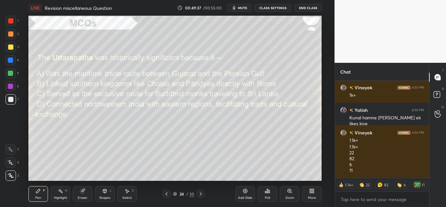
scroll to position [13704, 0]
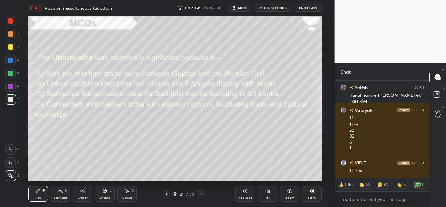
click at [270, 192] on icon at bounding box center [267, 190] width 5 height 5
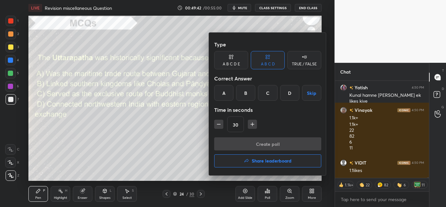
click at [293, 94] on div "D" at bounding box center [289, 93] width 19 height 16
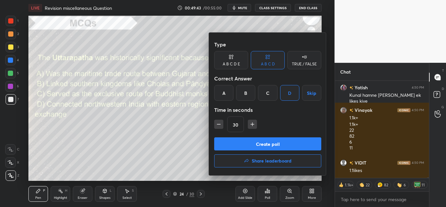
click at [253, 140] on button "Create poll" at bounding box center [267, 143] width 107 height 13
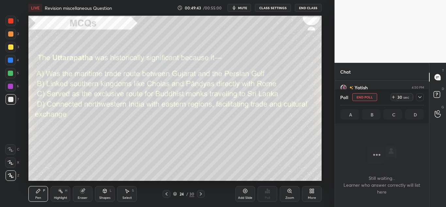
scroll to position [90, 92]
click at [419, 95] on icon at bounding box center [419, 96] width 5 height 5
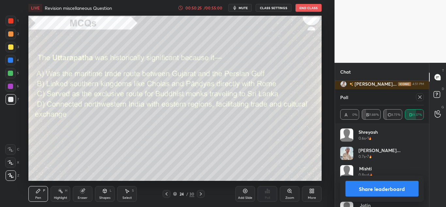
scroll to position [13987, 0]
click at [419, 95] on icon at bounding box center [419, 96] width 5 height 5
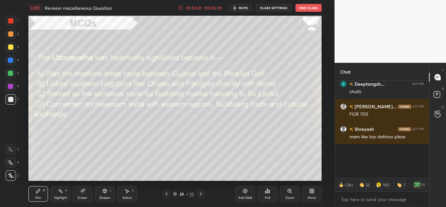
scroll to position [110, 92]
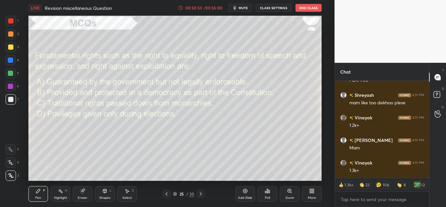
click at [265, 193] on div "Poll" at bounding box center [268, 194] width 20 height 16
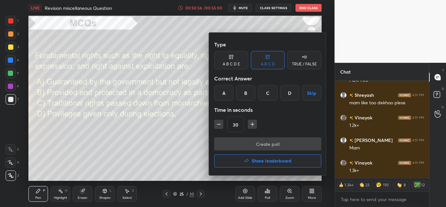
click at [252, 89] on div "B" at bounding box center [245, 93] width 19 height 16
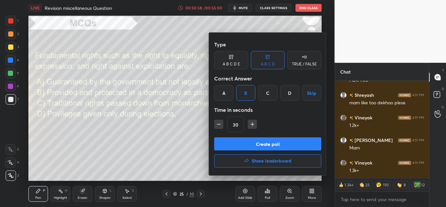
click at [222, 149] on button "Create poll" at bounding box center [267, 143] width 107 height 13
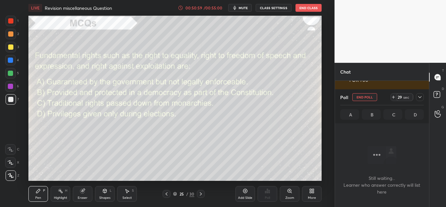
click at [416, 96] on div at bounding box center [420, 97] width 8 height 8
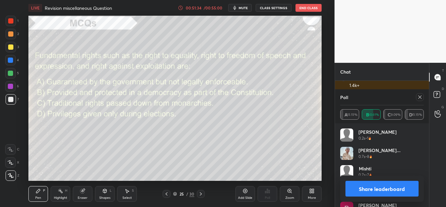
scroll to position [14308, 0]
click at [420, 99] on icon at bounding box center [419, 96] width 5 height 5
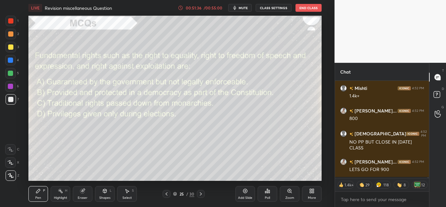
scroll to position [14274, 0]
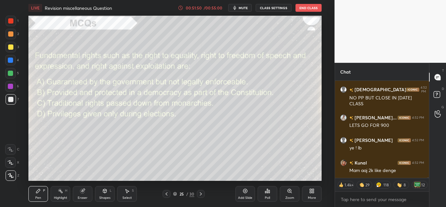
click at [270, 193] on icon at bounding box center [267, 190] width 5 height 5
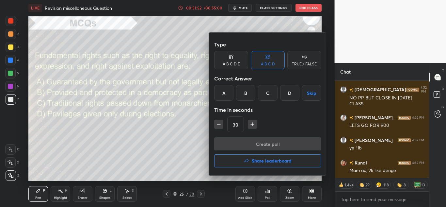
click at [256, 162] on h4 "Share leaderboard" at bounding box center [272, 160] width 40 height 5
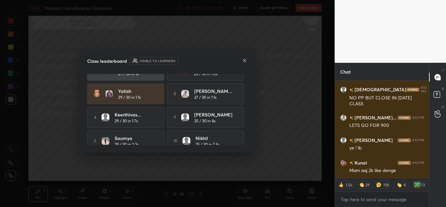
scroll to position [14306, 0]
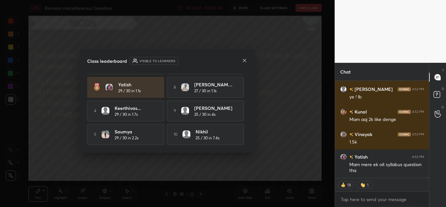
click at [246, 60] on icon at bounding box center [244, 60] width 5 height 5
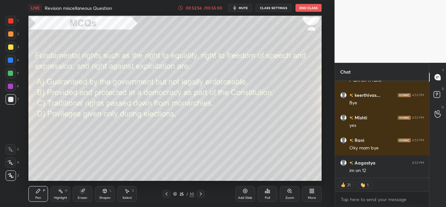
scroll to position [14631, 0]
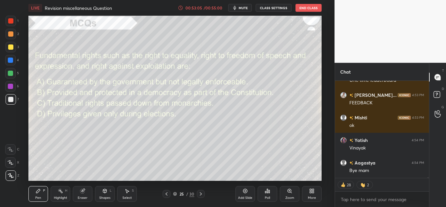
click at [261, 189] on div "Poll" at bounding box center [268, 194] width 20 height 16
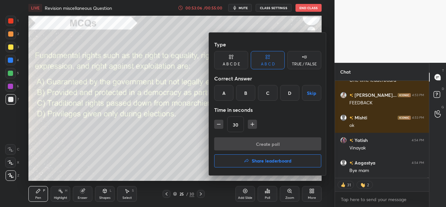
click at [259, 157] on button "Share leaderboard" at bounding box center [267, 160] width 107 height 13
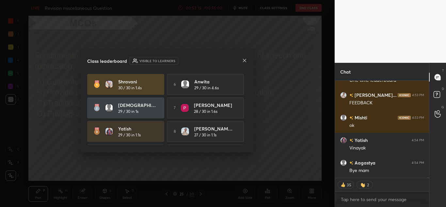
scroll to position [14766, 0]
click at [245, 60] on icon at bounding box center [244, 60] width 5 height 5
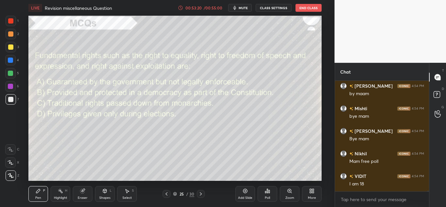
scroll to position [95, 92]
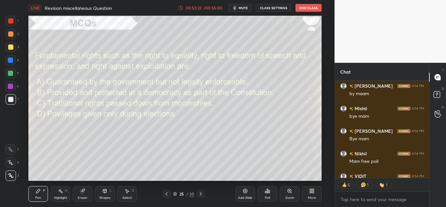
click at [307, 8] on button "End Class" at bounding box center [309, 8] width 26 height 8
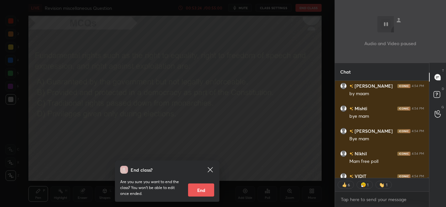
click at [198, 189] on button "End" at bounding box center [201, 189] width 26 height 13
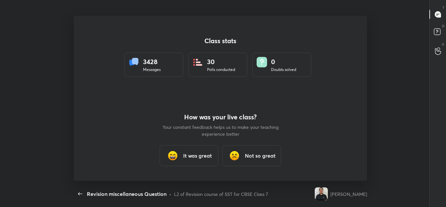
scroll to position [32489, 32320]
type textarea "x"
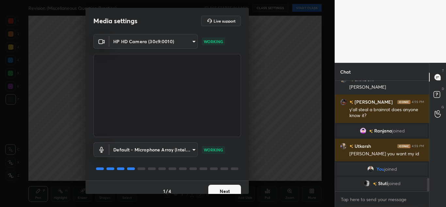
scroll to position [838, 0]
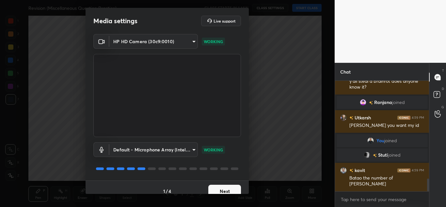
click at [212, 187] on button "Next" at bounding box center [224, 190] width 33 height 13
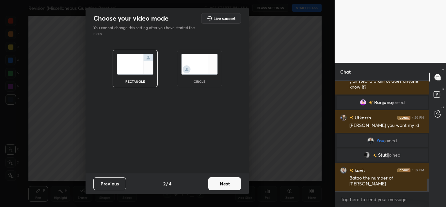
click at [212, 187] on button "Next" at bounding box center [224, 183] width 33 height 13
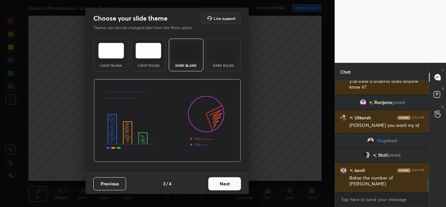
click at [212, 187] on button "Next" at bounding box center [224, 183] width 33 height 13
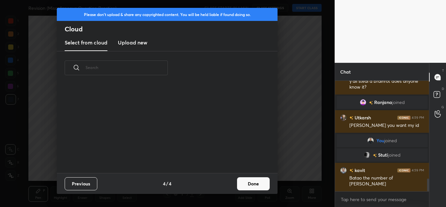
scroll to position [88, 210]
click at [241, 181] on button "Done" at bounding box center [253, 183] width 33 height 13
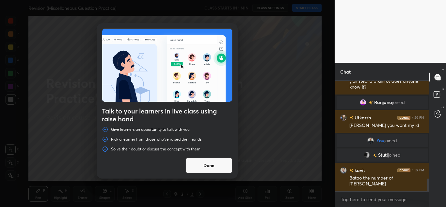
click at [197, 166] on button "Done" at bounding box center [208, 165] width 47 height 16
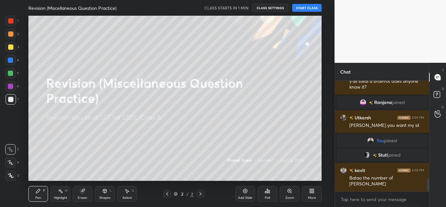
click at [240, 190] on div "Add Slide" at bounding box center [245, 194] width 20 height 16
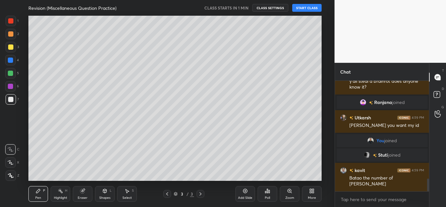
scroll to position [854, 0]
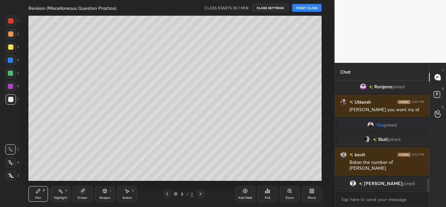
click at [310, 192] on icon at bounding box center [311, 192] width 2 height 2
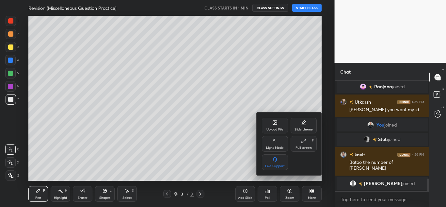
click at [272, 124] on div "Upload File" at bounding box center [275, 126] width 26 height 16
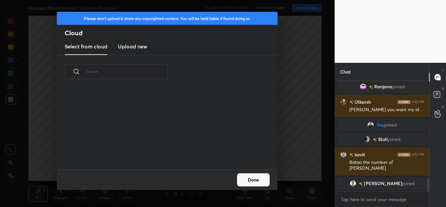
scroll to position [80, 210]
click at [124, 47] on h3 "Upload new" at bounding box center [132, 46] width 29 height 8
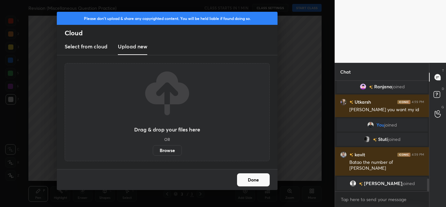
click at [156, 147] on label "Browse" at bounding box center [167, 150] width 29 height 10
click at [153, 147] on input "Browse" at bounding box center [153, 150] width 0 height 10
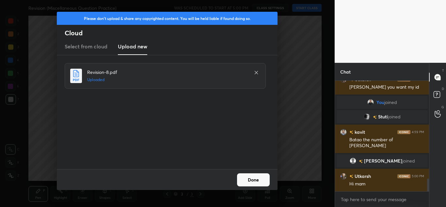
scroll to position [881, 0]
click at [252, 181] on button "Done" at bounding box center [253, 179] width 33 height 13
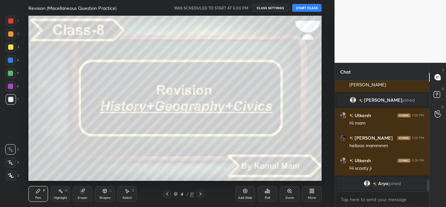
scroll to position [918, 0]
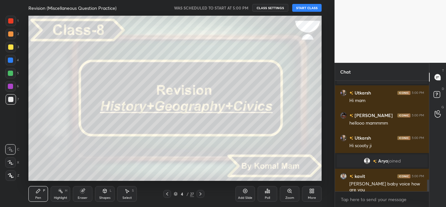
click at [308, 8] on button "START CLASS" at bounding box center [306, 8] width 29 height 8
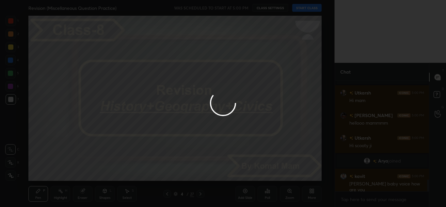
type textarea "x"
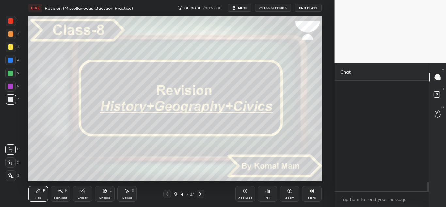
scroll to position [1245, 0]
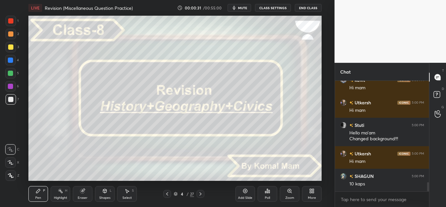
click at [239, 9] on span "mute" at bounding box center [242, 8] width 9 height 5
click at [233, 8] on icon "button" at bounding box center [232, 8] width 4 height 4
click at [233, 8] on icon "button" at bounding box center [234, 7] width 5 height 5
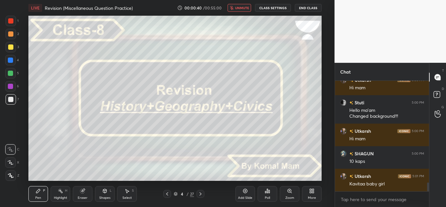
scroll to position [1290, 0]
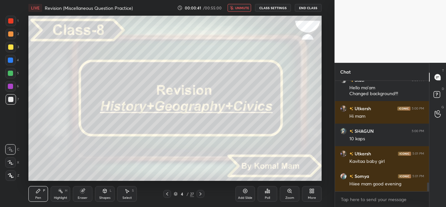
click at [233, 8] on icon "button" at bounding box center [232, 8] width 4 height 4
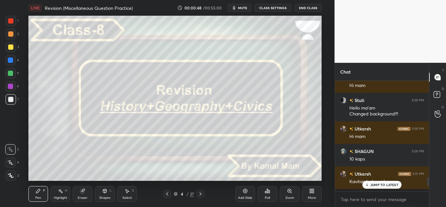
scroll to position [1221, 0]
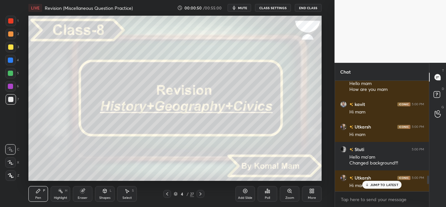
click at [244, 9] on span "mute" at bounding box center [242, 8] width 9 height 5
click at [364, 181] on div "JUMP TO LATEST" at bounding box center [381, 185] width 39 height 8
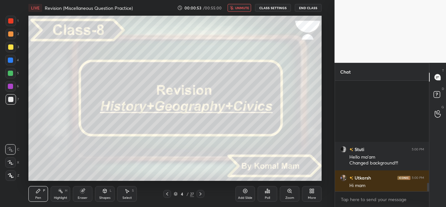
scroll to position [1312, 0]
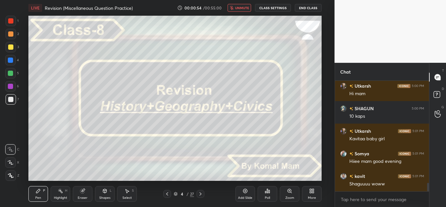
click at [243, 8] on span "unmute" at bounding box center [242, 8] width 14 height 5
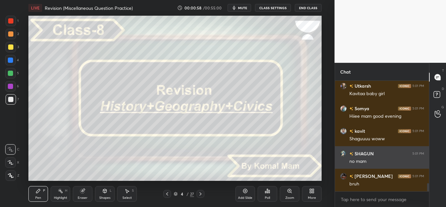
scroll to position [1380, 0]
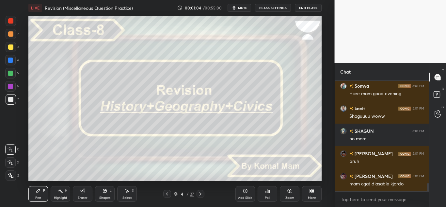
click at [242, 11] on button "mute" at bounding box center [240, 8] width 24 height 8
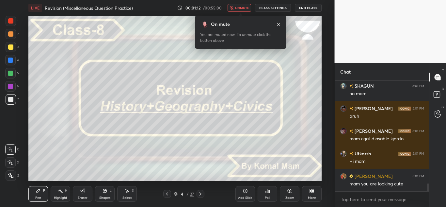
scroll to position [1448, 0]
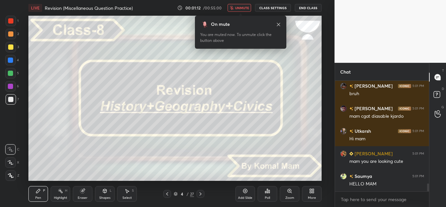
click at [242, 11] on button "unmute" at bounding box center [240, 8] width 24 height 8
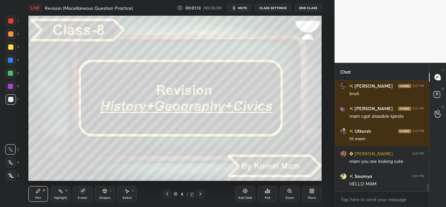
scroll to position [1470, 0]
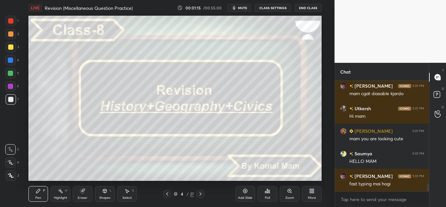
click at [242, 11] on button "mute" at bounding box center [240, 8] width 24 height 8
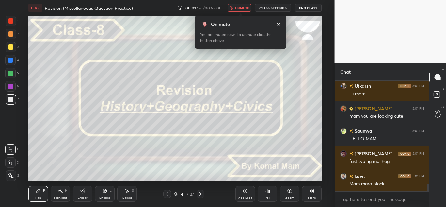
scroll to position [1515, 0]
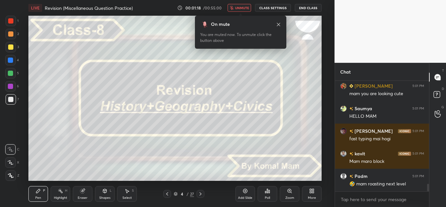
click at [242, 11] on button "unmute" at bounding box center [240, 8] width 24 height 8
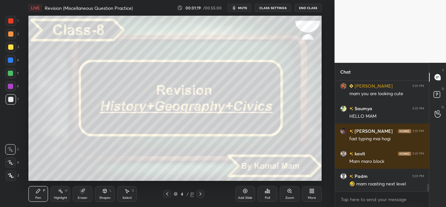
click at [242, 11] on button "mute" at bounding box center [240, 8] width 24 height 8
click at [242, 11] on button "unmute" at bounding box center [240, 8] width 24 height 8
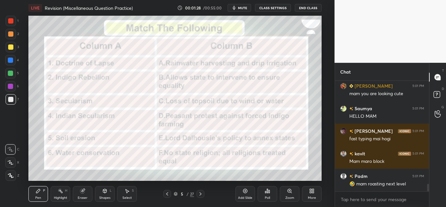
click at [232, 8] on button "mute" at bounding box center [240, 8] width 24 height 8
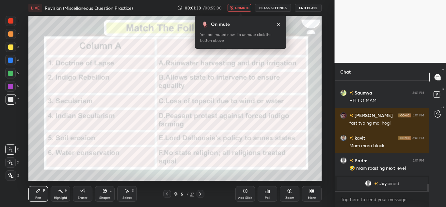
click at [232, 8] on icon "button" at bounding box center [232, 8] width 4 height 4
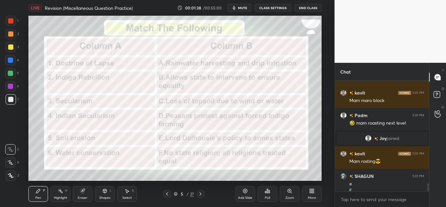
scroll to position [1440, 0]
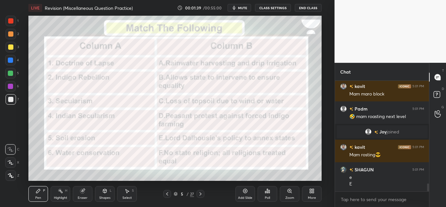
click at [10, 23] on div at bounding box center [10, 20] width 5 height 5
click at [12, 176] on icon at bounding box center [10, 175] width 5 height 4
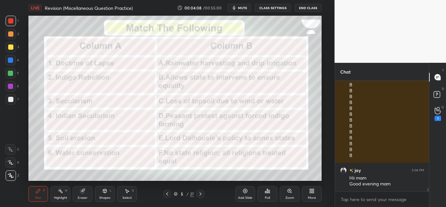
scroll to position [3574, 0]
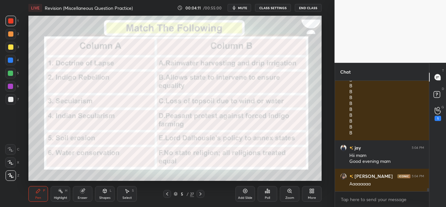
click at [237, 7] on icon "button" at bounding box center [234, 7] width 5 height 5
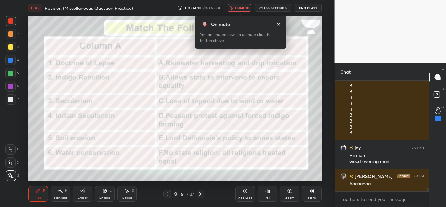
scroll to position [3590, 0]
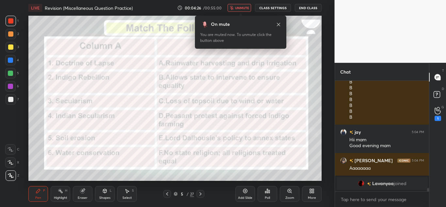
click at [237, 7] on span "unmute" at bounding box center [242, 8] width 14 height 5
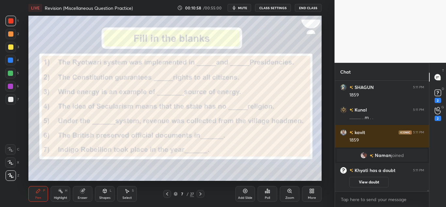
scroll to position [8767, 0]
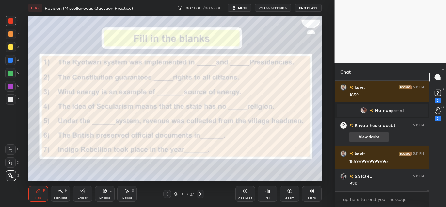
click at [360, 160] on div "18599999999999o" at bounding box center [386, 161] width 75 height 7
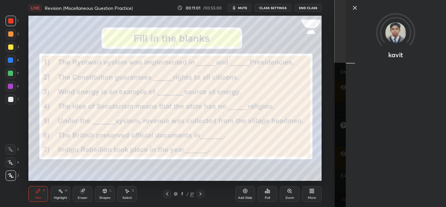
scroll to position [8835, 0]
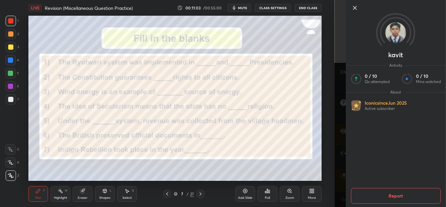
click at [355, 6] on icon at bounding box center [355, 8] width 8 height 8
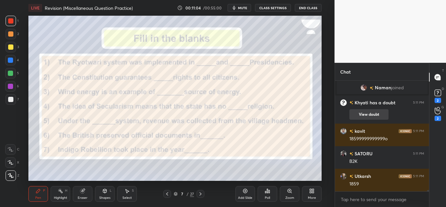
click at [358, 118] on button "View doubt" at bounding box center [368, 114] width 39 height 10
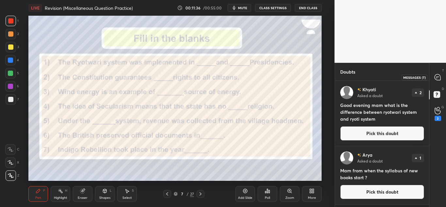
click at [440, 73] on div at bounding box center [437, 77] width 13 height 12
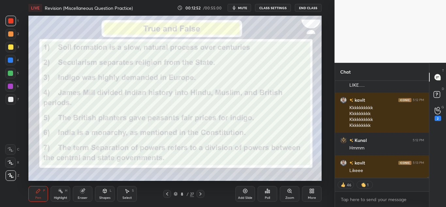
scroll to position [8984, 0]
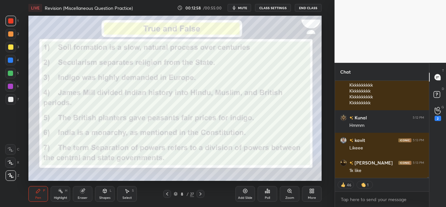
type textarea "x"
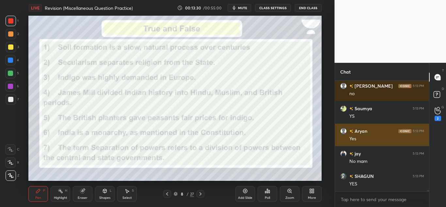
scroll to position [9511, 0]
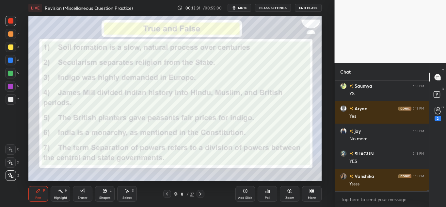
click at [262, 192] on div "Poll" at bounding box center [268, 194] width 20 height 16
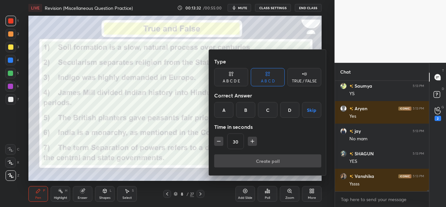
scroll to position [9534, 0]
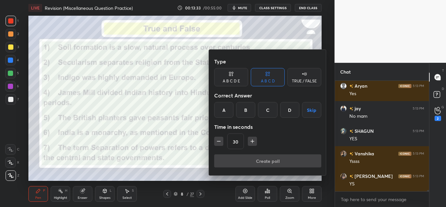
click at [301, 76] on div "TRUE / FALSE" at bounding box center [304, 77] width 34 height 18
click at [250, 139] on icon "button" at bounding box center [252, 141] width 7 height 7
type input "45"
click at [233, 108] on div "True" at bounding box center [231, 110] width 34 height 16
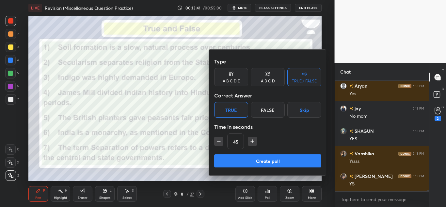
click at [225, 160] on button "Create poll" at bounding box center [267, 160] width 107 height 13
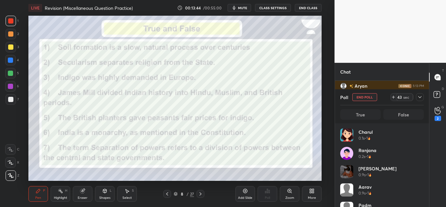
scroll to position [2, 2]
click at [419, 97] on icon at bounding box center [419, 97] width 3 height 2
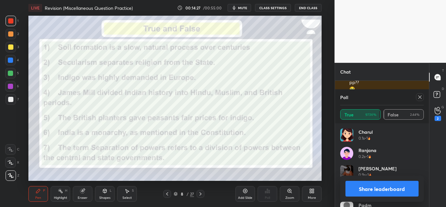
scroll to position [76, 82]
click at [417, 95] on icon at bounding box center [419, 96] width 5 height 5
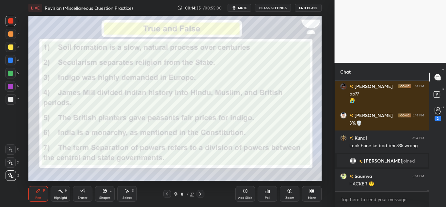
scroll to position [124, 92]
click at [272, 189] on div "Poll" at bounding box center [268, 194] width 20 height 16
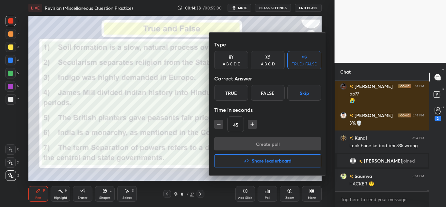
click at [233, 98] on div "True" at bounding box center [231, 93] width 34 height 16
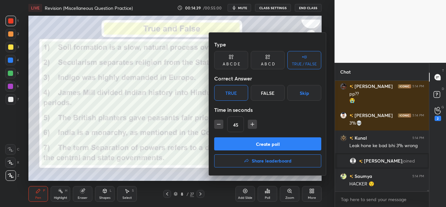
click at [224, 138] on button "Create poll" at bounding box center [267, 143] width 107 height 13
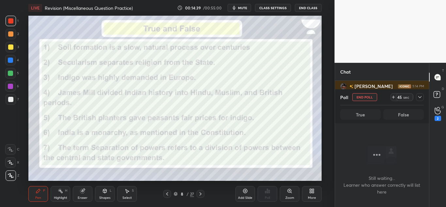
scroll to position [74, 92]
click at [420, 96] on icon at bounding box center [419, 96] width 5 height 5
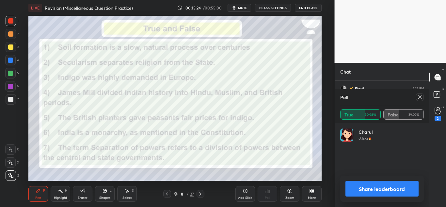
scroll to position [76, 82]
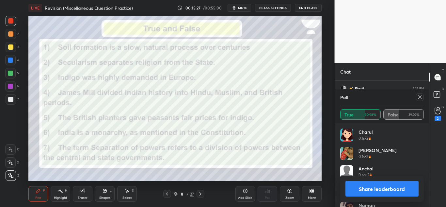
click at [419, 100] on div at bounding box center [420, 97] width 8 height 8
type textarea "x"
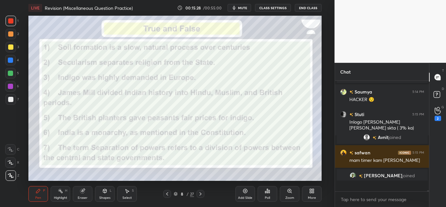
scroll to position [108, 92]
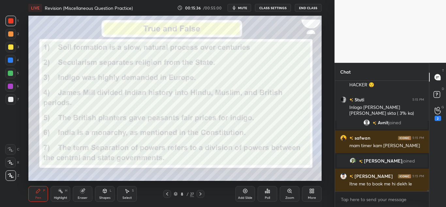
click at [267, 194] on div "Poll" at bounding box center [268, 194] width 20 height 16
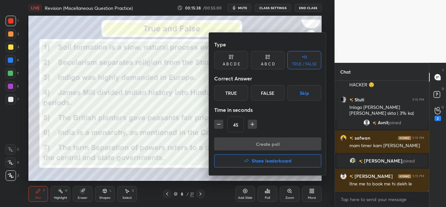
click at [234, 93] on div "True" at bounding box center [231, 93] width 34 height 16
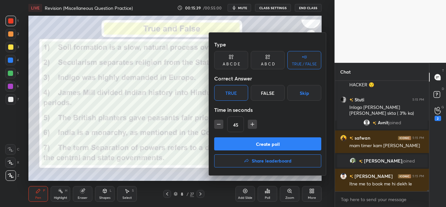
click at [217, 123] on icon "button" at bounding box center [219, 124] width 7 height 7
type input "30"
click at [222, 140] on button "Create poll" at bounding box center [267, 143] width 107 height 13
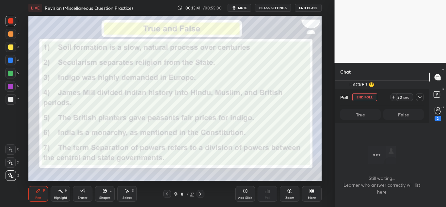
scroll to position [90, 92]
click at [416, 99] on div at bounding box center [420, 97] width 8 height 8
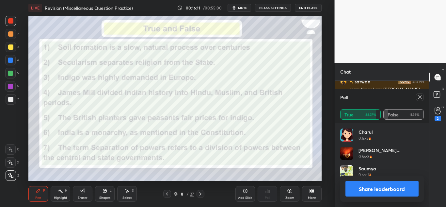
scroll to position [76, 82]
click at [421, 98] on icon at bounding box center [419, 96] width 5 height 5
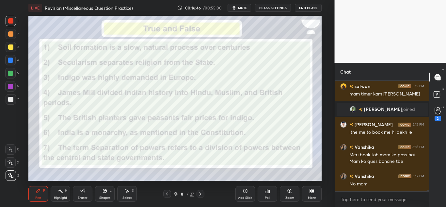
scroll to position [9580, 0]
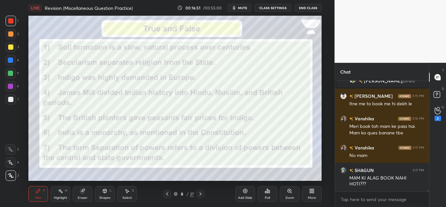
click at [263, 189] on div "Poll" at bounding box center [268, 194] width 20 height 16
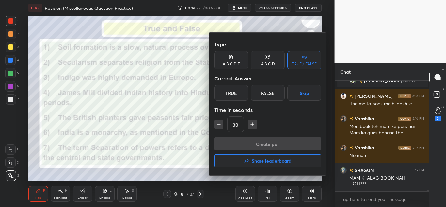
click at [240, 89] on div "True" at bounding box center [231, 93] width 34 height 16
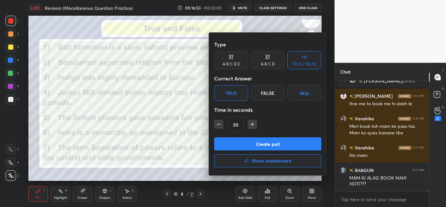
click at [230, 144] on button "Create poll" at bounding box center [267, 143] width 107 height 13
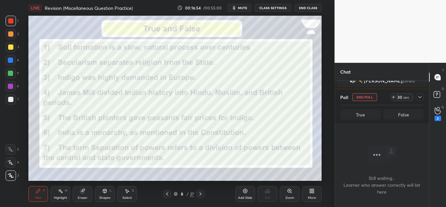
scroll to position [90, 92]
click at [421, 98] on icon at bounding box center [419, 96] width 5 height 5
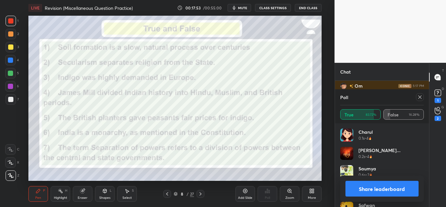
scroll to position [9720, 0]
click at [420, 96] on icon at bounding box center [419, 96] width 5 height 5
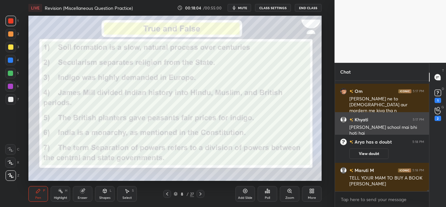
scroll to position [9686, 0]
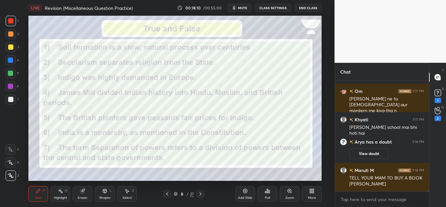
click at [268, 194] on div "Poll" at bounding box center [268, 194] width 20 height 16
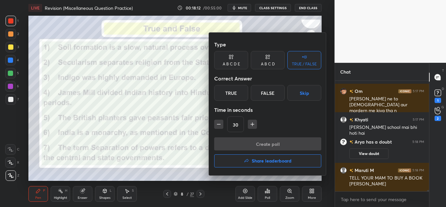
click at [235, 92] on div "True" at bounding box center [231, 93] width 34 height 16
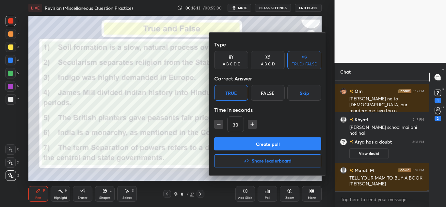
click at [273, 88] on div "False" at bounding box center [268, 93] width 34 height 16
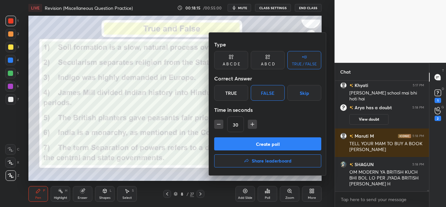
click at [241, 140] on button "Create poll" at bounding box center [267, 143] width 107 height 13
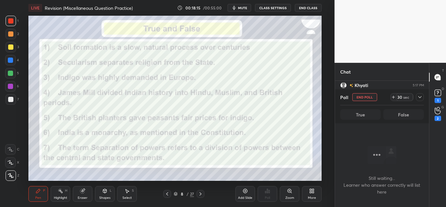
scroll to position [90, 92]
click at [420, 94] on icon at bounding box center [419, 96] width 5 height 5
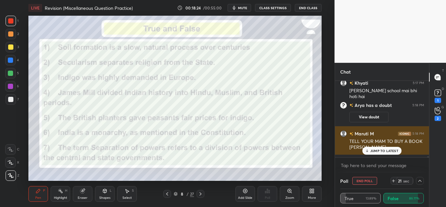
scroll to position [9722, 0]
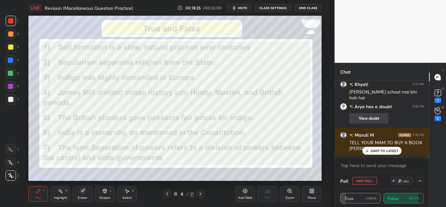
click at [360, 115] on button "View doubt" at bounding box center [368, 118] width 39 height 10
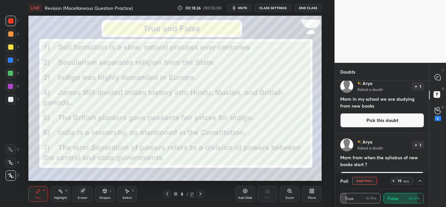
scroll to position [72, 0]
click at [433, 79] on div at bounding box center [437, 77] width 13 height 12
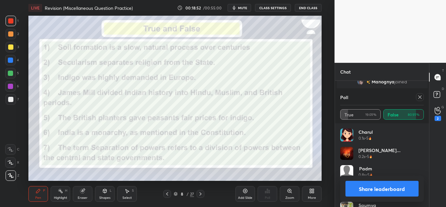
scroll to position [9963, 0]
click at [419, 96] on icon at bounding box center [419, 96] width 3 height 3
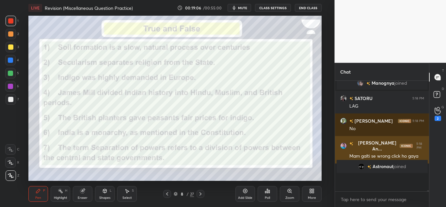
scroll to position [108, 92]
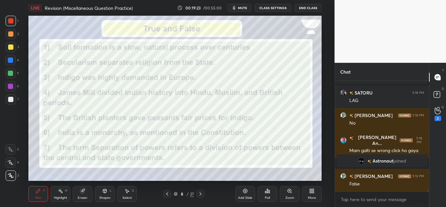
click at [265, 196] on div "Poll" at bounding box center [267, 197] width 5 height 3
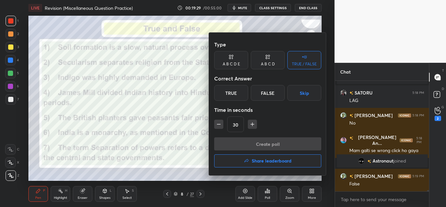
click at [244, 97] on div "True" at bounding box center [231, 93] width 34 height 16
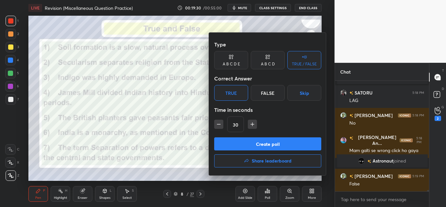
click at [259, 95] on div "False" at bounding box center [268, 93] width 34 height 16
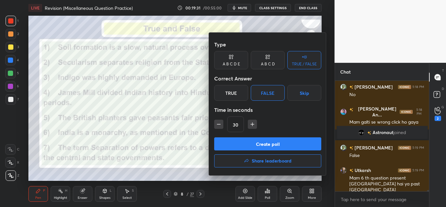
click at [232, 145] on button "Create poll" at bounding box center [267, 143] width 107 height 13
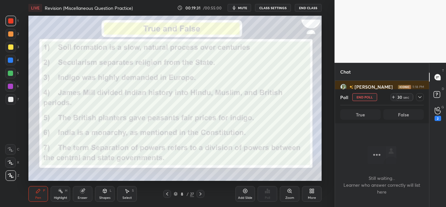
scroll to position [90, 92]
click at [418, 93] on div at bounding box center [420, 97] width 8 height 8
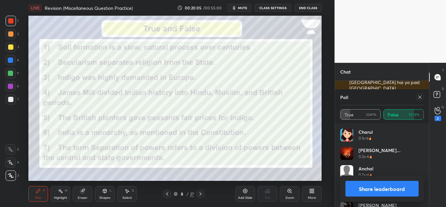
scroll to position [9977, 0]
click at [419, 98] on icon at bounding box center [419, 96] width 3 height 3
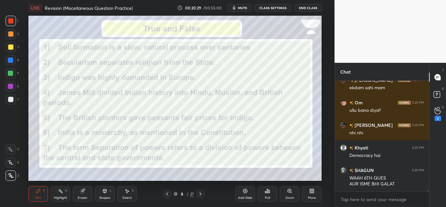
scroll to position [9994, 0]
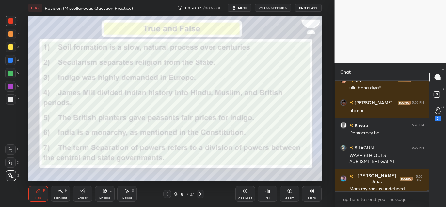
click at [271, 201] on div "Poll" at bounding box center [268, 194] width 20 height 16
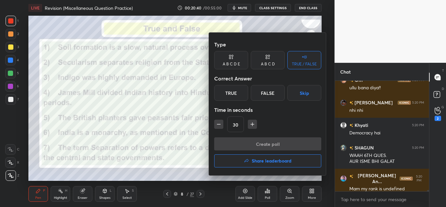
click at [259, 96] on div "False" at bounding box center [268, 93] width 34 height 16
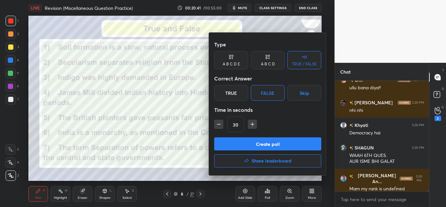
click at [245, 148] on button "Create poll" at bounding box center [267, 143] width 107 height 13
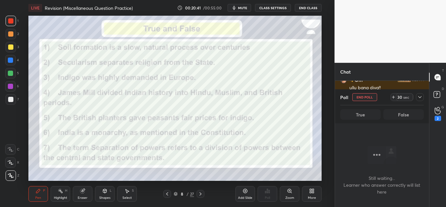
scroll to position [90, 92]
click at [421, 98] on icon at bounding box center [419, 96] width 5 height 5
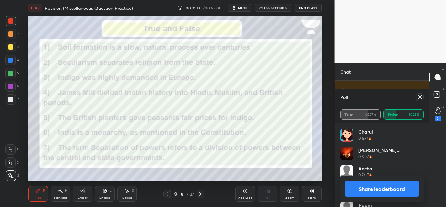
scroll to position [10269, 0]
click at [419, 99] on icon at bounding box center [419, 96] width 5 height 5
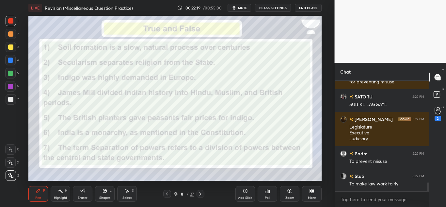
scroll to position [1287, 0]
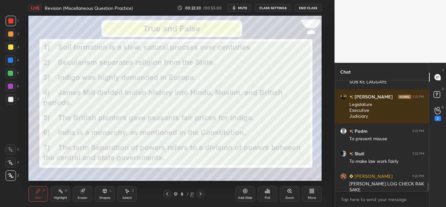
click at [273, 189] on div "Poll" at bounding box center [268, 194] width 20 height 16
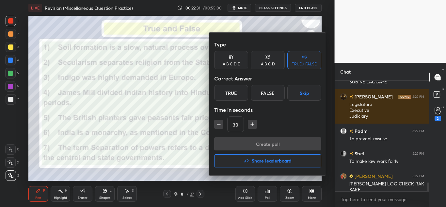
click at [241, 156] on button "Share leaderboard" at bounding box center [267, 160] width 107 height 13
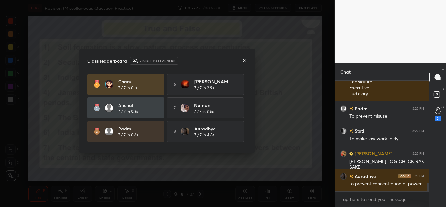
scroll to position [46, 0]
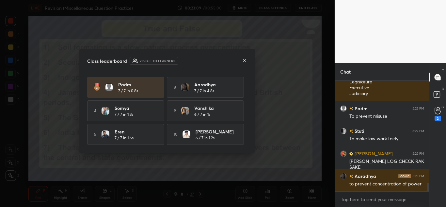
click at [241, 62] on div "Class leaderboard Visible to learners" at bounding box center [167, 61] width 160 height 8
click at [242, 62] on icon at bounding box center [244, 60] width 5 height 5
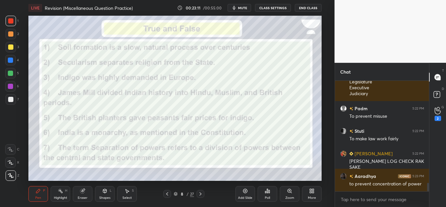
click at [236, 189] on div "Add Slide" at bounding box center [245, 194] width 20 height 16
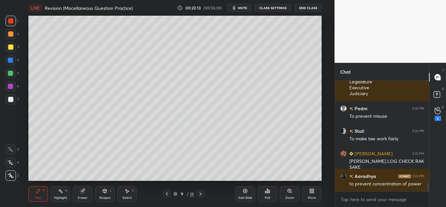
click at [12, 102] on div at bounding box center [10, 99] width 5 height 5
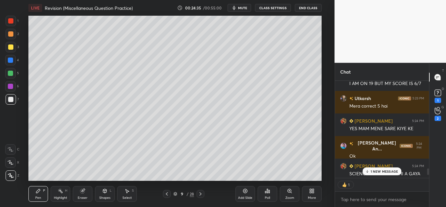
scroll to position [95, 92]
click at [381, 170] on p "2 NEW MESSAGES" at bounding box center [384, 171] width 30 height 4
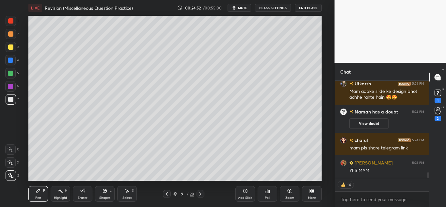
scroll to position [1604, 0]
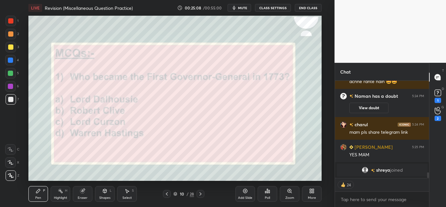
click at [263, 190] on div "Poll" at bounding box center [268, 194] width 20 height 16
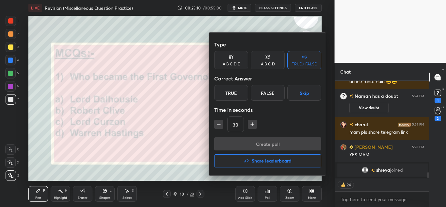
click at [271, 57] on div "A B C D" at bounding box center [268, 60] width 34 height 18
click at [293, 90] on div "D" at bounding box center [289, 93] width 19 height 16
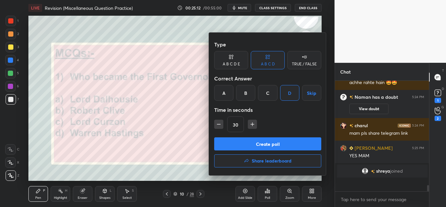
scroll to position [1591, 0]
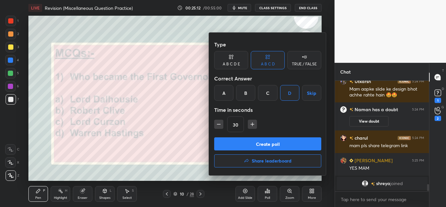
click at [258, 144] on button "Create poll" at bounding box center [267, 143] width 107 height 13
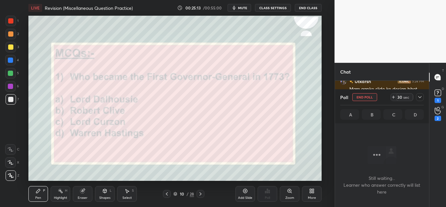
scroll to position [90, 92]
click at [420, 98] on icon at bounding box center [419, 96] width 5 height 5
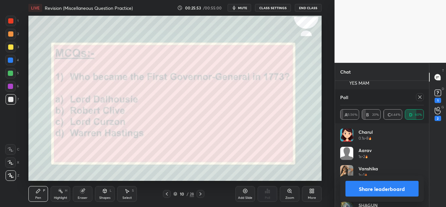
scroll to position [76, 82]
click at [421, 99] on icon at bounding box center [419, 96] width 5 height 5
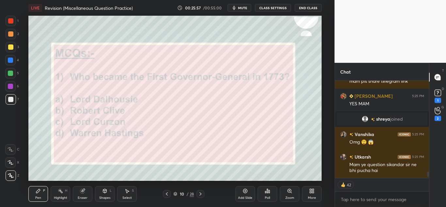
scroll to position [1380, 0]
click at [9, 24] on div at bounding box center [11, 21] width 10 height 10
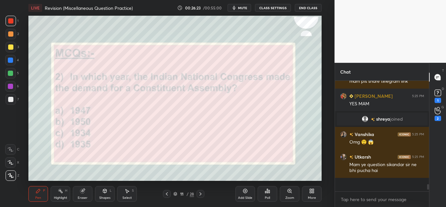
scroll to position [1367, 0]
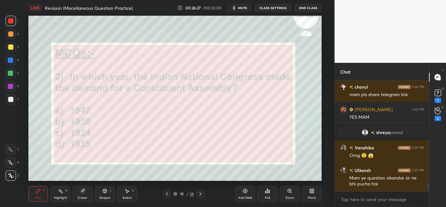
click at [264, 195] on div "Poll" at bounding box center [268, 194] width 20 height 16
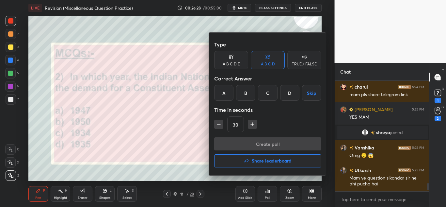
click at [270, 88] on div "C" at bounding box center [267, 93] width 19 height 16
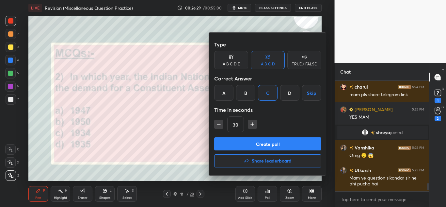
click at [254, 140] on button "Create poll" at bounding box center [267, 143] width 107 height 13
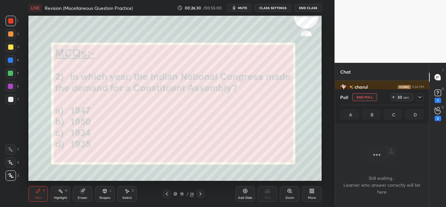
scroll to position [90, 92]
click at [419, 97] on icon at bounding box center [419, 97] width 3 height 2
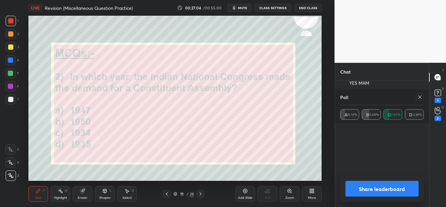
scroll to position [76, 82]
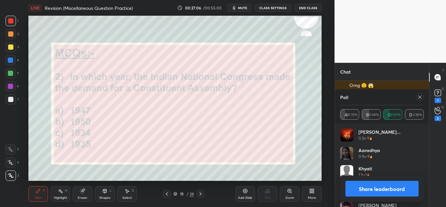
click at [420, 96] on icon at bounding box center [419, 96] width 5 height 5
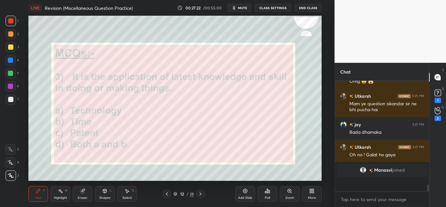
scroll to position [108, 92]
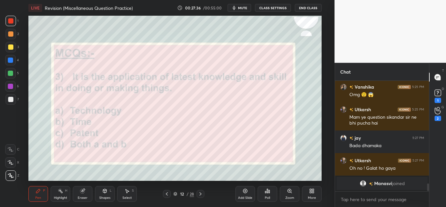
click at [268, 189] on icon at bounding box center [267, 191] width 1 height 4
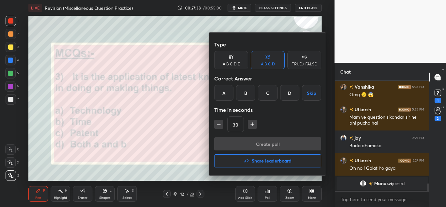
click at [221, 97] on div "A" at bounding box center [223, 93] width 19 height 16
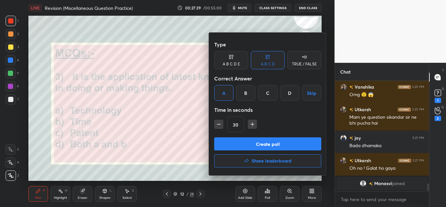
click at [234, 140] on button "Create poll" at bounding box center [267, 143] width 107 height 13
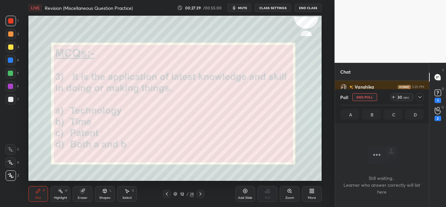
scroll to position [90, 92]
click at [417, 96] on icon at bounding box center [419, 96] width 5 height 5
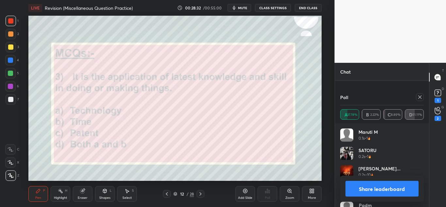
scroll to position [1613, 0]
click at [420, 96] on icon at bounding box center [419, 96] width 5 height 5
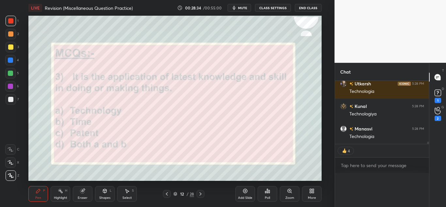
scroll to position [0, 0]
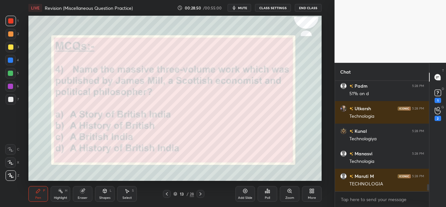
click at [265, 194] on div "Poll" at bounding box center [268, 194] width 20 height 16
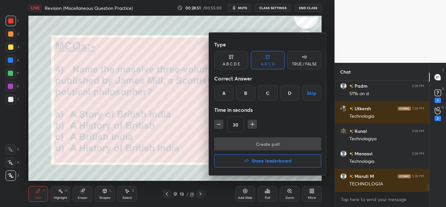
click at [282, 96] on div "D" at bounding box center [289, 93] width 19 height 16
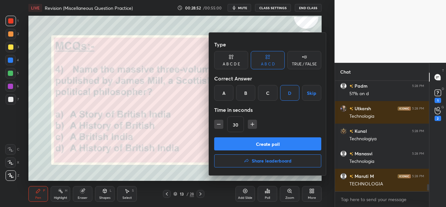
click at [259, 140] on button "Create poll" at bounding box center [267, 143] width 107 height 13
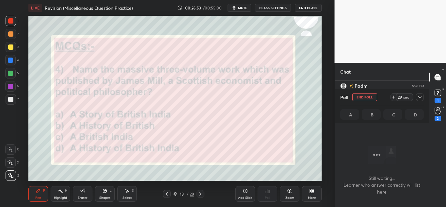
click at [419, 95] on icon at bounding box center [419, 96] width 5 height 5
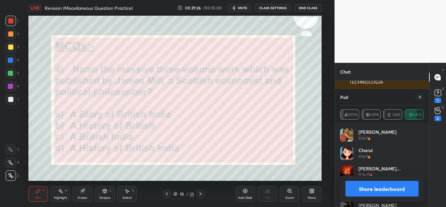
click at [422, 98] on icon at bounding box center [419, 96] width 5 height 5
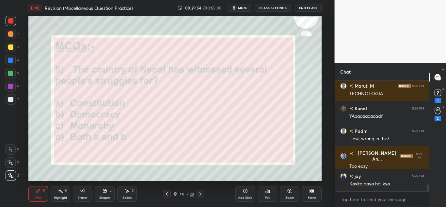
click at [262, 192] on div "Poll" at bounding box center [268, 194] width 20 height 16
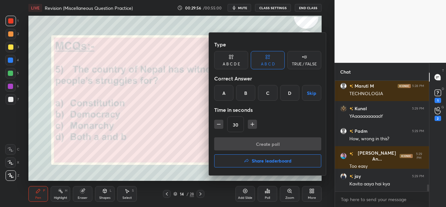
click at [245, 96] on div "B" at bounding box center [245, 93] width 19 height 16
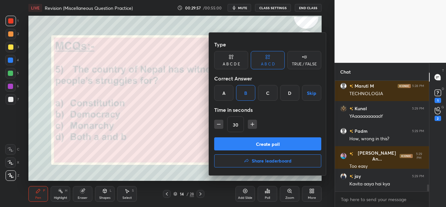
click at [223, 140] on button "Create poll" at bounding box center [267, 143] width 107 height 13
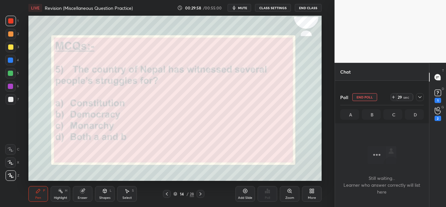
scroll to position [1728, 0]
click at [417, 97] on div at bounding box center [420, 97] width 8 height 8
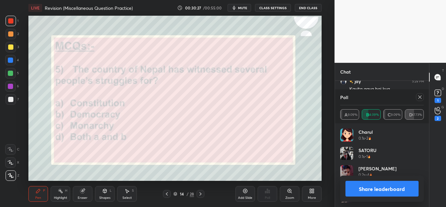
scroll to position [76, 82]
click at [420, 96] on icon at bounding box center [419, 96] width 5 height 5
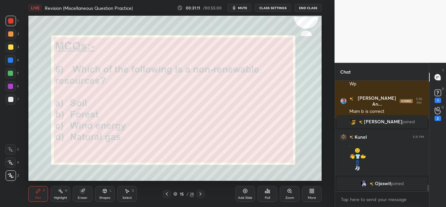
scroll to position [1729, 0]
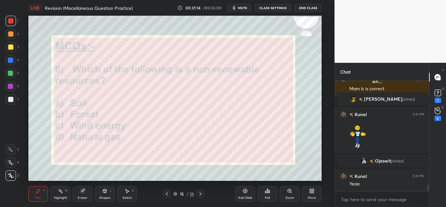
click at [271, 193] on div "Poll" at bounding box center [268, 194] width 20 height 16
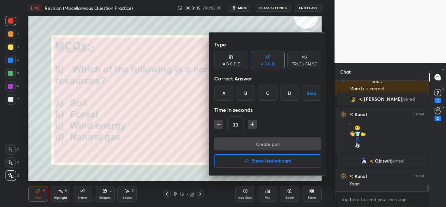
click at [283, 93] on div "D" at bounding box center [289, 93] width 19 height 16
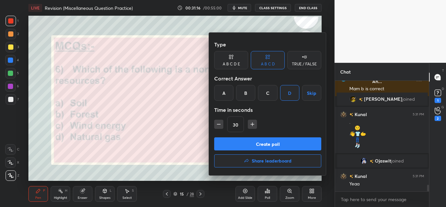
click at [248, 138] on button "Create poll" at bounding box center [267, 143] width 107 height 13
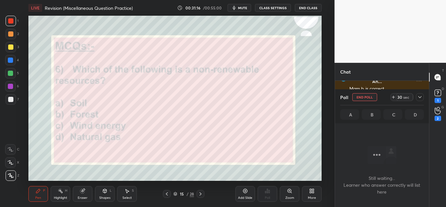
scroll to position [90, 92]
click at [420, 98] on icon at bounding box center [419, 96] width 5 height 5
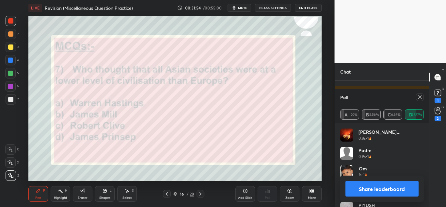
scroll to position [1830, 0]
click at [417, 100] on div at bounding box center [420, 97] width 8 height 8
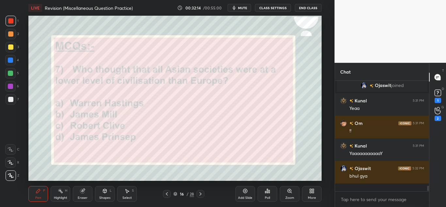
scroll to position [1796, 0]
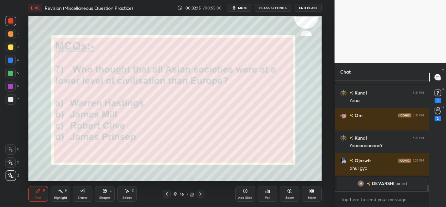
click at [271, 187] on div "Poll" at bounding box center [268, 194] width 20 height 16
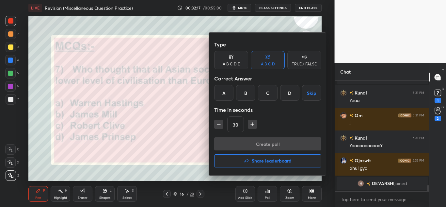
click at [254, 93] on div "B" at bounding box center [245, 93] width 19 height 16
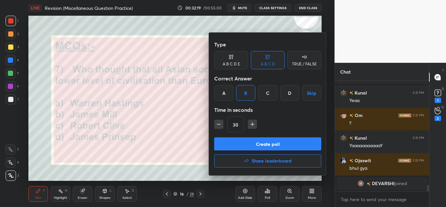
click at [232, 146] on button "Create poll" at bounding box center [267, 143] width 107 height 13
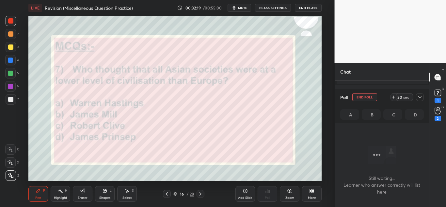
scroll to position [90, 92]
click at [420, 100] on div "Poll End Poll 29 sec" at bounding box center [382, 97] width 84 height 16
click at [420, 100] on div at bounding box center [420, 97] width 8 height 8
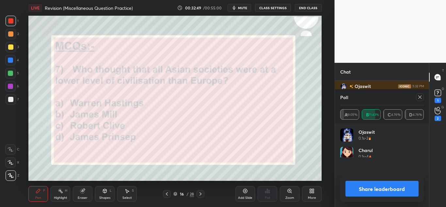
scroll to position [2, 2]
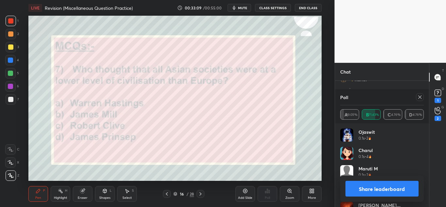
click at [421, 97] on icon at bounding box center [419, 96] width 5 height 5
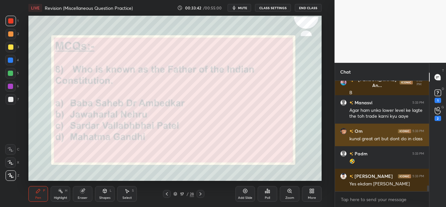
scroll to position [2013, 0]
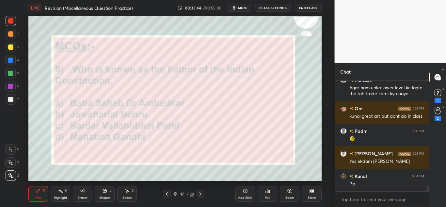
click at [265, 196] on div "Poll" at bounding box center [267, 197] width 5 height 3
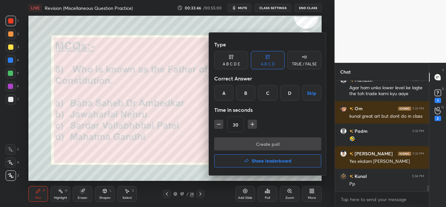
click at [216, 88] on div "A" at bounding box center [223, 93] width 19 height 16
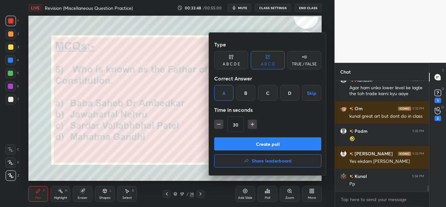
click at [224, 139] on button "Create poll" at bounding box center [267, 143] width 107 height 13
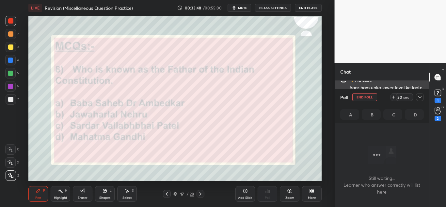
scroll to position [90, 92]
click at [421, 100] on div at bounding box center [420, 97] width 8 height 8
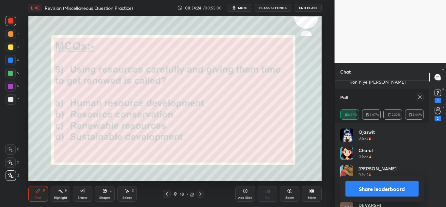
scroll to position [2279, 0]
click at [418, 97] on icon at bounding box center [419, 96] width 5 height 5
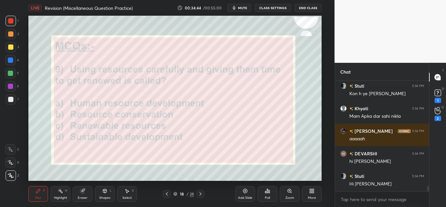
scroll to position [2245, 0]
click at [270, 192] on div "Poll" at bounding box center [268, 194] width 20 height 16
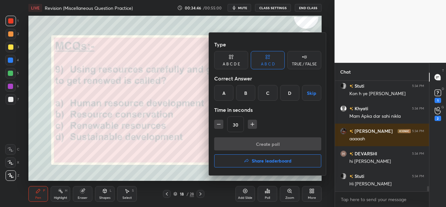
click at [246, 87] on div "B" at bounding box center [245, 93] width 19 height 16
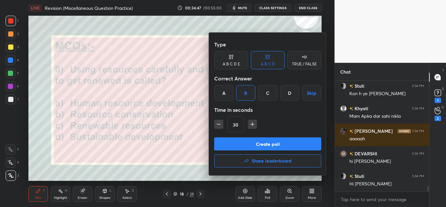
click at [233, 143] on button "Create poll" at bounding box center [267, 143] width 107 height 13
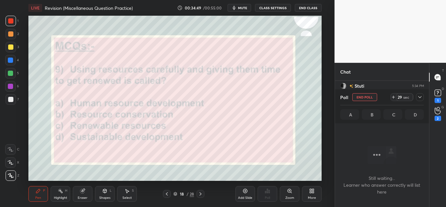
click at [418, 94] on icon at bounding box center [419, 96] width 5 height 5
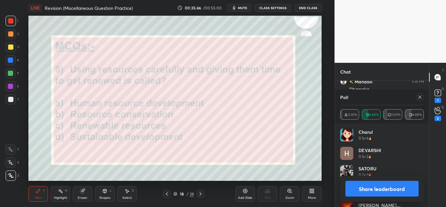
scroll to position [2223, 0]
click at [423, 97] on div at bounding box center [420, 97] width 8 height 8
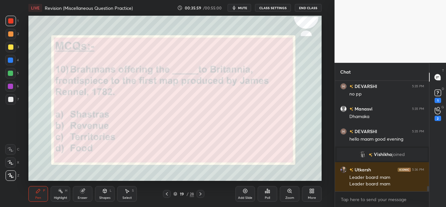
scroll to position [2196, 0]
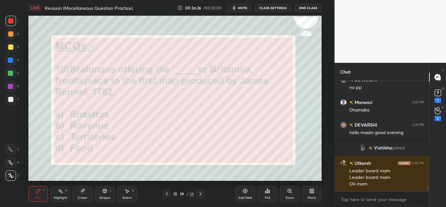
click at [269, 192] on icon at bounding box center [269, 191] width 1 height 3
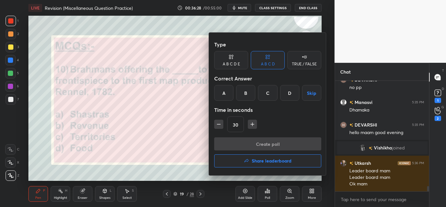
click at [227, 87] on div "A" at bounding box center [223, 93] width 19 height 16
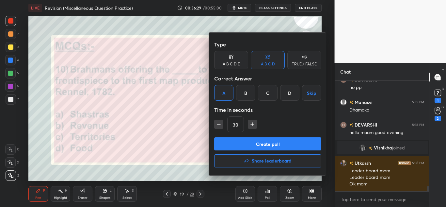
click at [219, 139] on button "Create poll" at bounding box center [267, 143] width 107 height 13
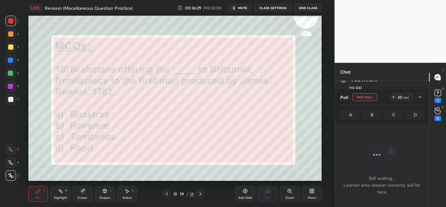
scroll to position [90, 92]
click at [418, 96] on icon at bounding box center [419, 96] width 5 height 5
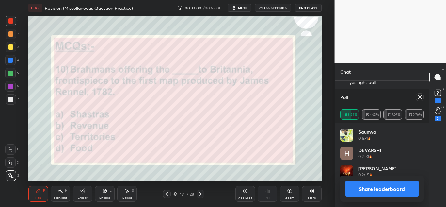
scroll to position [76, 82]
click at [421, 99] on icon at bounding box center [419, 96] width 5 height 5
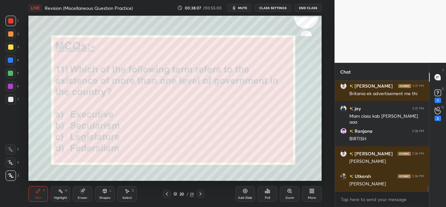
scroll to position [2433, 0]
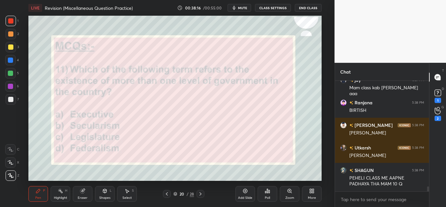
click at [269, 191] on icon at bounding box center [269, 191] width 1 height 3
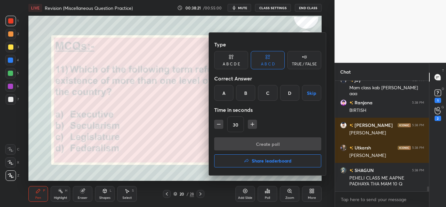
click at [288, 96] on div "D" at bounding box center [289, 93] width 19 height 16
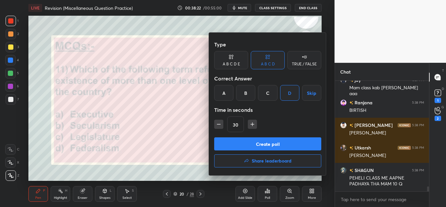
click at [253, 142] on button "Create poll" at bounding box center [267, 143] width 107 height 13
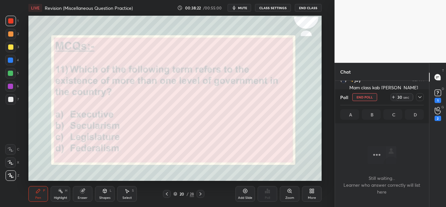
scroll to position [90, 92]
click at [424, 97] on div "Poll End Poll 29 sec A B C D" at bounding box center [382, 106] width 94 height 34
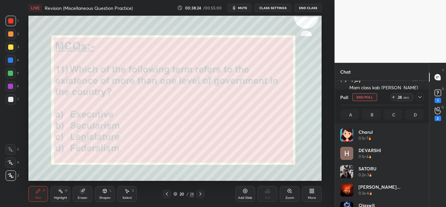
scroll to position [2, 2]
click at [420, 97] on icon at bounding box center [419, 96] width 5 height 5
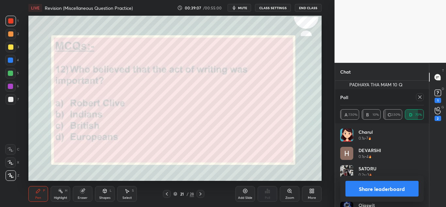
scroll to position [2555, 0]
click at [420, 95] on icon at bounding box center [419, 96] width 5 height 5
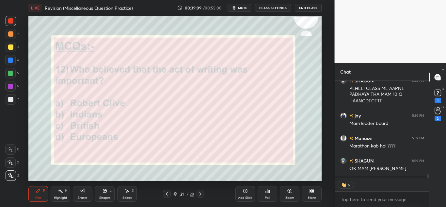
scroll to position [2522, 0]
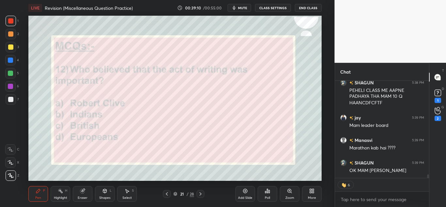
click at [272, 186] on div "Poll" at bounding box center [268, 194] width 20 height 16
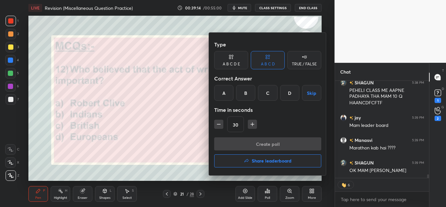
click at [266, 92] on div "C" at bounding box center [267, 93] width 19 height 16
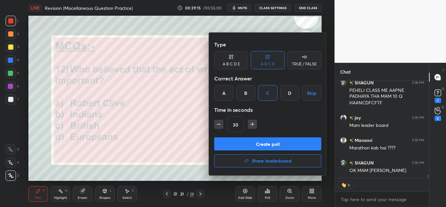
click at [233, 142] on button "Create poll" at bounding box center [267, 143] width 107 height 13
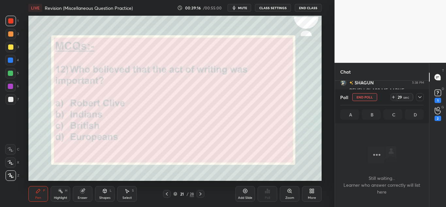
click at [421, 96] on icon at bounding box center [419, 96] width 5 height 5
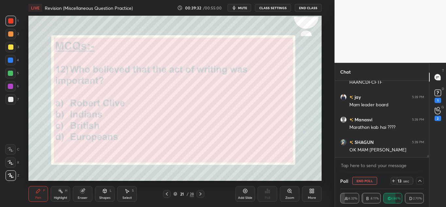
click at [10, 96] on div at bounding box center [11, 99] width 10 height 10
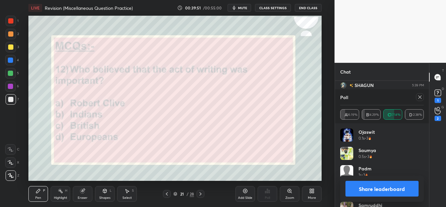
click at [418, 96] on icon at bounding box center [419, 96] width 5 height 5
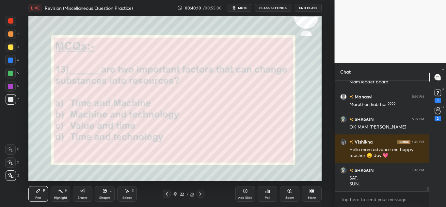
click at [268, 187] on div "Poll" at bounding box center [268, 194] width 20 height 16
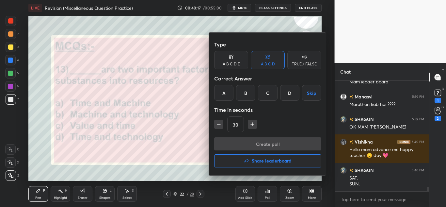
click at [285, 92] on div "D" at bounding box center [289, 93] width 19 height 16
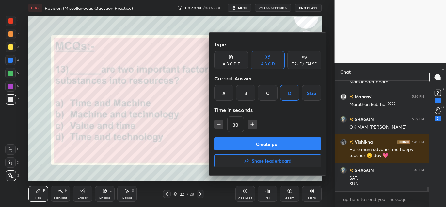
click at [254, 142] on button "Create poll" at bounding box center [267, 143] width 107 height 13
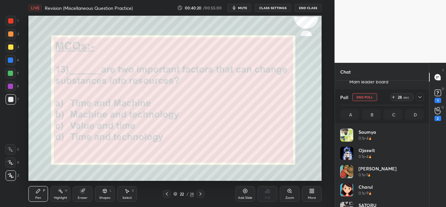
scroll to position [2, 2]
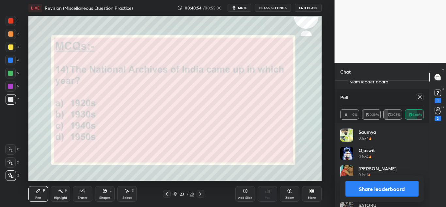
click at [419, 98] on icon at bounding box center [419, 96] width 5 height 5
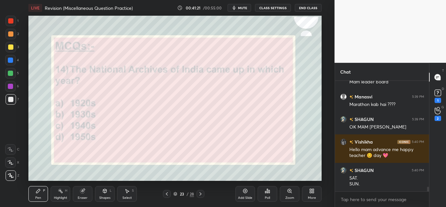
scroll to position [2587, 0]
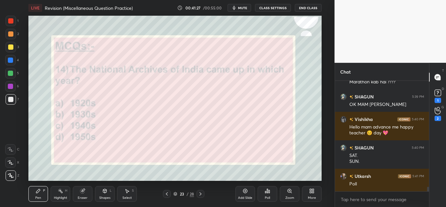
click at [266, 194] on div "Poll" at bounding box center [268, 194] width 20 height 16
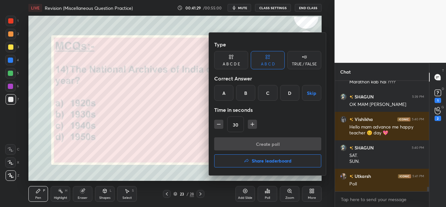
click at [239, 90] on div "B" at bounding box center [245, 93] width 19 height 16
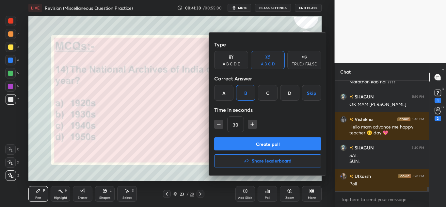
click at [221, 95] on div "A" at bounding box center [223, 93] width 19 height 16
click at [229, 142] on button "Create poll" at bounding box center [267, 143] width 107 height 13
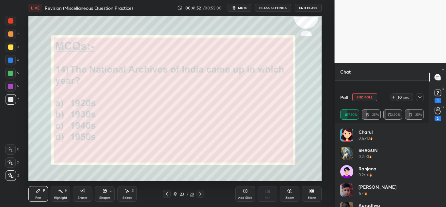
scroll to position [2643, 0]
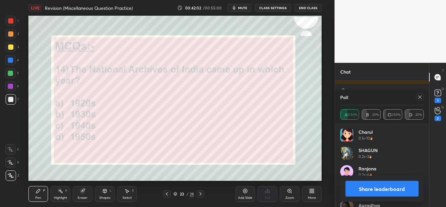
click at [416, 93] on div at bounding box center [418, 97] width 10 height 8
click at [420, 98] on icon at bounding box center [419, 96] width 5 height 5
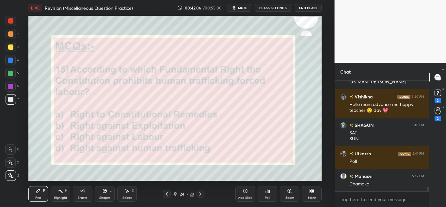
scroll to position [2637, 0]
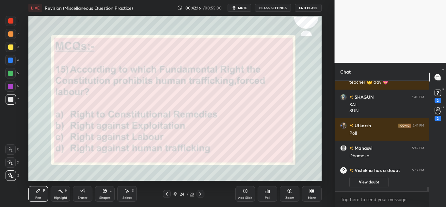
click at [269, 194] on div "Poll" at bounding box center [268, 194] width 20 height 16
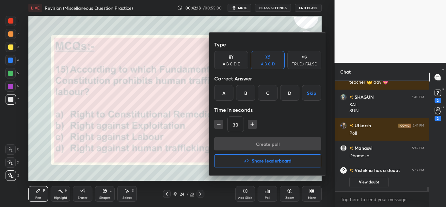
click at [248, 89] on div "B" at bounding box center [245, 93] width 19 height 16
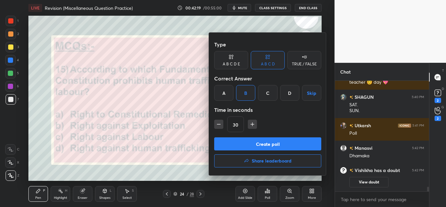
click at [236, 141] on button "Create poll" at bounding box center [267, 143] width 107 height 13
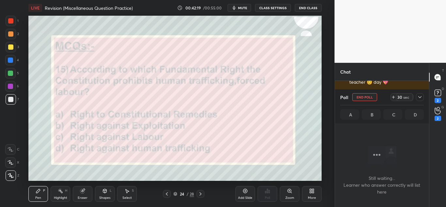
scroll to position [90, 92]
click at [421, 95] on icon at bounding box center [419, 96] width 5 height 5
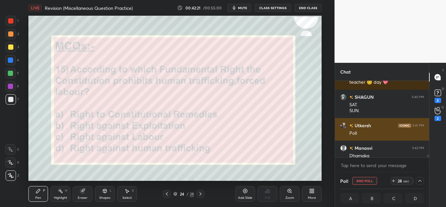
scroll to position [2563, 0]
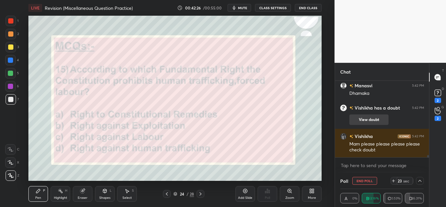
click at [383, 118] on button "View doubt" at bounding box center [368, 119] width 39 height 10
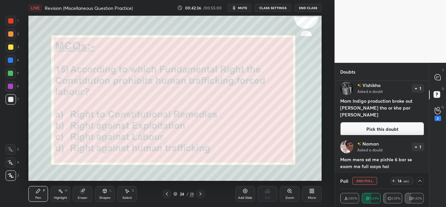
scroll to position [64, 0]
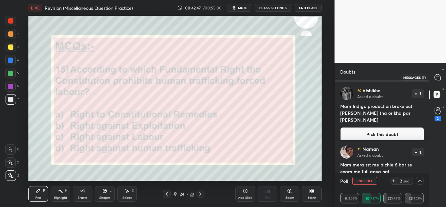
click at [437, 74] on icon at bounding box center [437, 77] width 7 height 7
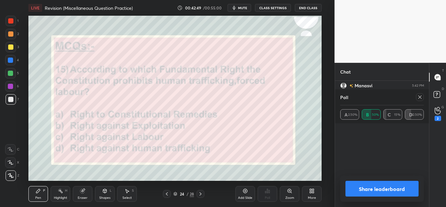
scroll to position [63, 82]
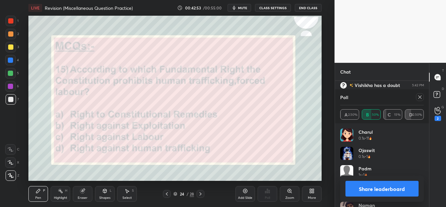
click at [421, 99] on icon at bounding box center [419, 96] width 5 height 5
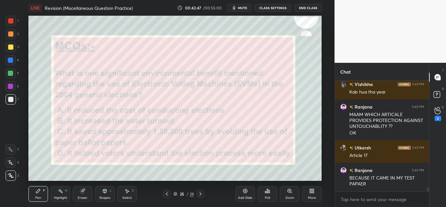
scroll to position [2653, 0]
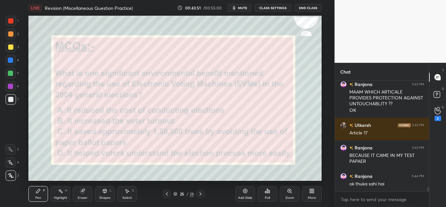
click at [272, 200] on div "Poll" at bounding box center [268, 194] width 20 height 16
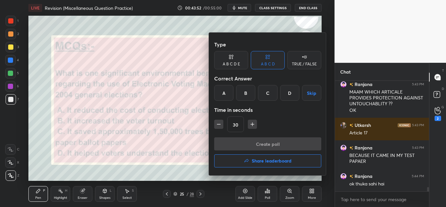
click at [262, 92] on div "C" at bounding box center [267, 93] width 19 height 16
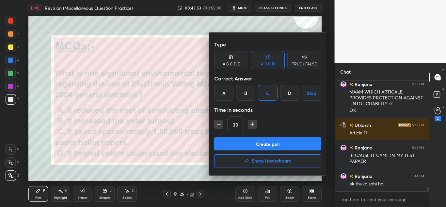
click at [251, 146] on button "Create poll" at bounding box center [267, 143] width 107 height 13
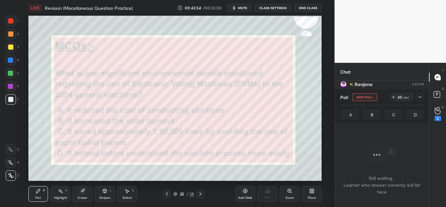
scroll to position [90, 92]
click at [420, 96] on icon at bounding box center [419, 96] width 5 height 5
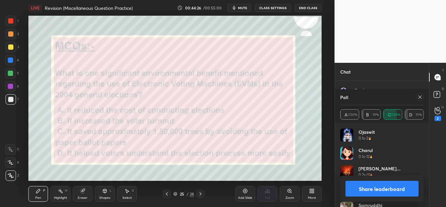
scroll to position [2767, 0]
click at [422, 98] on icon at bounding box center [419, 96] width 5 height 5
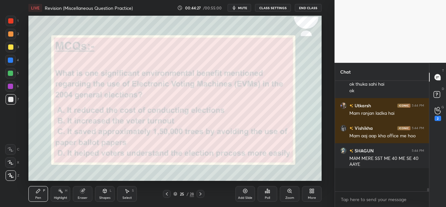
scroll to position [124, 92]
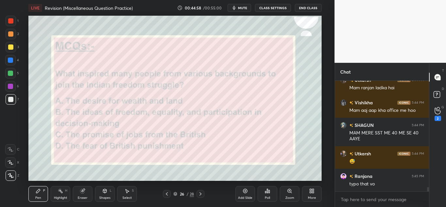
click at [265, 189] on icon at bounding box center [267, 190] width 5 height 5
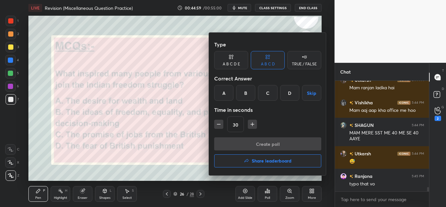
click at [242, 97] on div "B" at bounding box center [245, 93] width 19 height 16
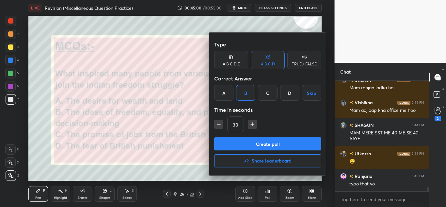
click at [237, 137] on button "Create poll" at bounding box center [267, 143] width 107 height 13
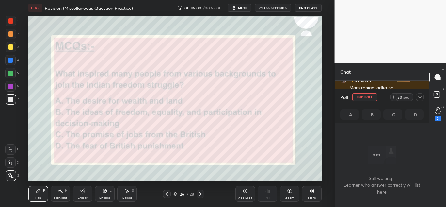
scroll to position [90, 92]
click at [418, 95] on icon at bounding box center [419, 96] width 5 height 5
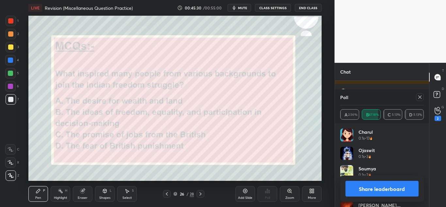
scroll to position [76, 82]
click at [420, 98] on icon at bounding box center [419, 96] width 5 height 5
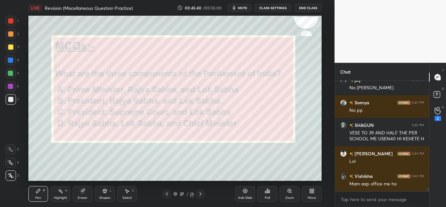
scroll to position [124, 92]
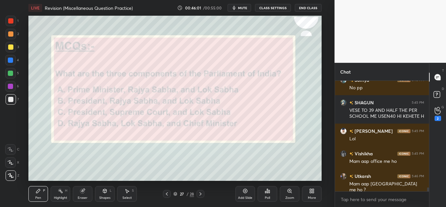
click at [265, 194] on div "Poll" at bounding box center [268, 194] width 20 height 16
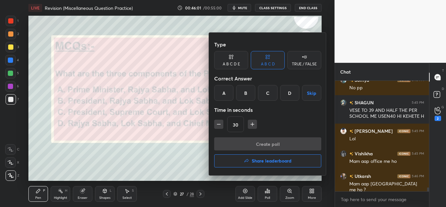
scroll to position [3008, 0]
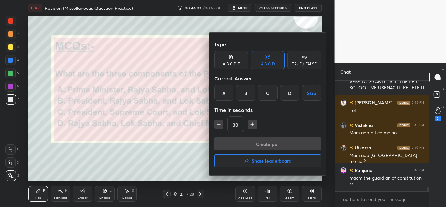
click at [252, 88] on div "B" at bounding box center [245, 93] width 19 height 16
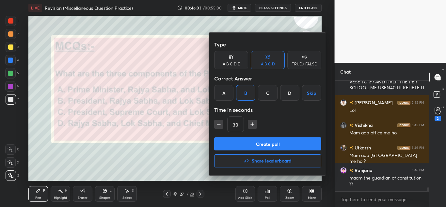
click at [238, 141] on button "Create poll" at bounding box center [267, 143] width 107 height 13
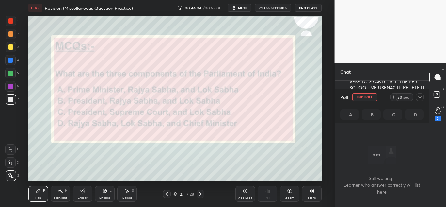
scroll to position [74, 92]
drag, startPoint x: 418, startPoint y: 92, endPoint x: 419, endPoint y: 98, distance: 6.3
click at [419, 98] on div "Poll End Poll 29 sec" at bounding box center [382, 97] width 84 height 16
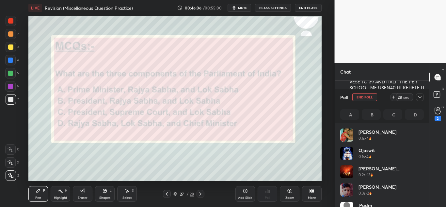
click at [419, 98] on icon at bounding box center [419, 96] width 5 height 5
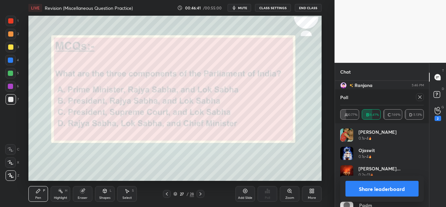
scroll to position [3121, 0]
click at [423, 97] on div at bounding box center [420, 97] width 8 height 8
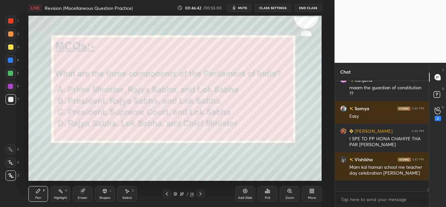
scroll to position [3088, 0]
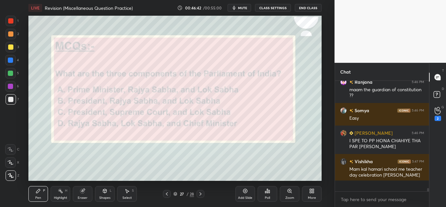
click at [423, 97] on div "[PERSON_NAME] 5:45 PM [PERSON_NAME] 5:45 PM pp? Padm 5:45 PM Not PP [PERSON_NAM…" at bounding box center [382, 131] width 94 height 100
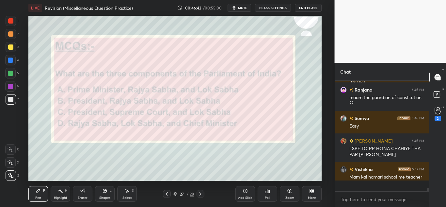
scroll to position [124, 92]
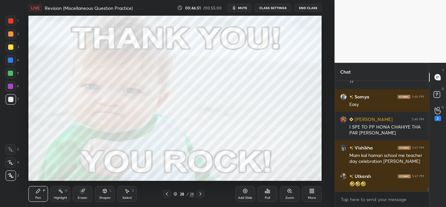
click at [8, 22] on div at bounding box center [10, 20] width 5 height 5
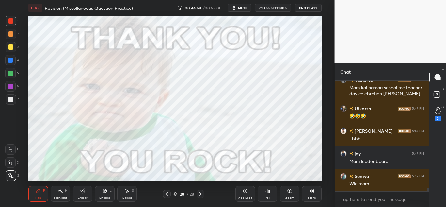
scroll to position [3200, 0]
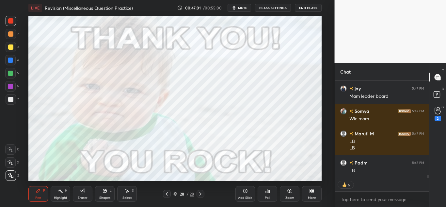
click at [274, 191] on div "Poll" at bounding box center [268, 194] width 20 height 16
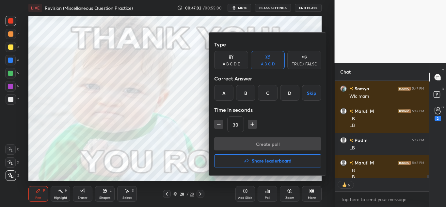
click at [257, 156] on button "Share leaderboard" at bounding box center [267, 160] width 107 height 13
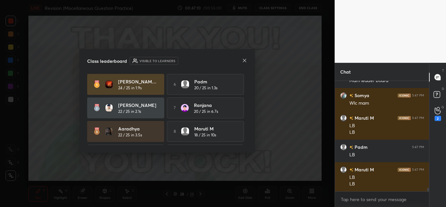
scroll to position [3258, 0]
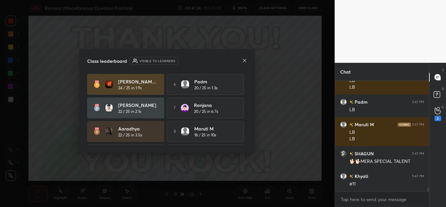
click at [245, 61] on icon at bounding box center [244, 60] width 3 height 3
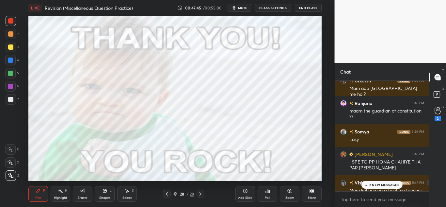
click at [380, 184] on p "2 NEW MESSAGES" at bounding box center [384, 185] width 30 height 4
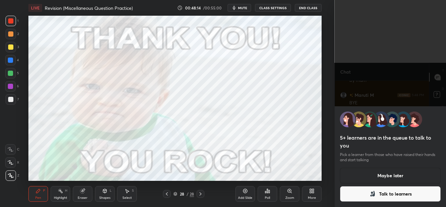
scroll to position [3821, 0]
click at [381, 178] on button "Maybe later" at bounding box center [390, 176] width 101 height 16
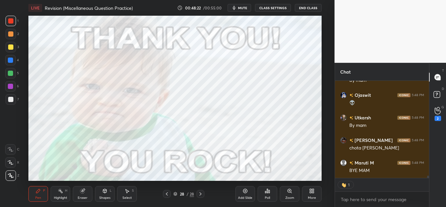
scroll to position [3947, 0]
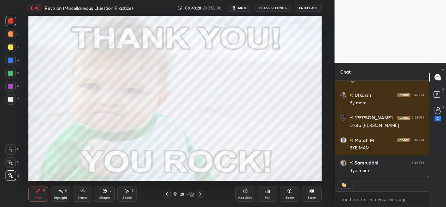
click at [304, 7] on button "End Class" at bounding box center [308, 8] width 27 height 8
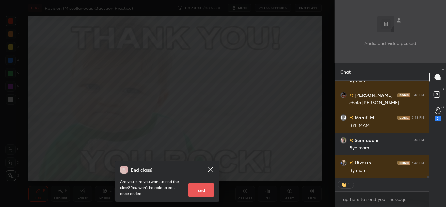
scroll to position [2, 2]
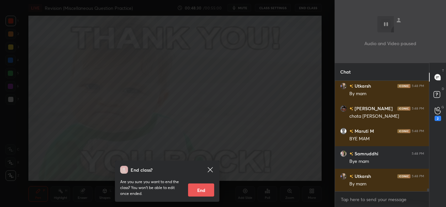
click at [198, 193] on button "End" at bounding box center [201, 189] width 26 height 13
type textarea "x"
